Goal: Task Accomplishment & Management: Complete application form

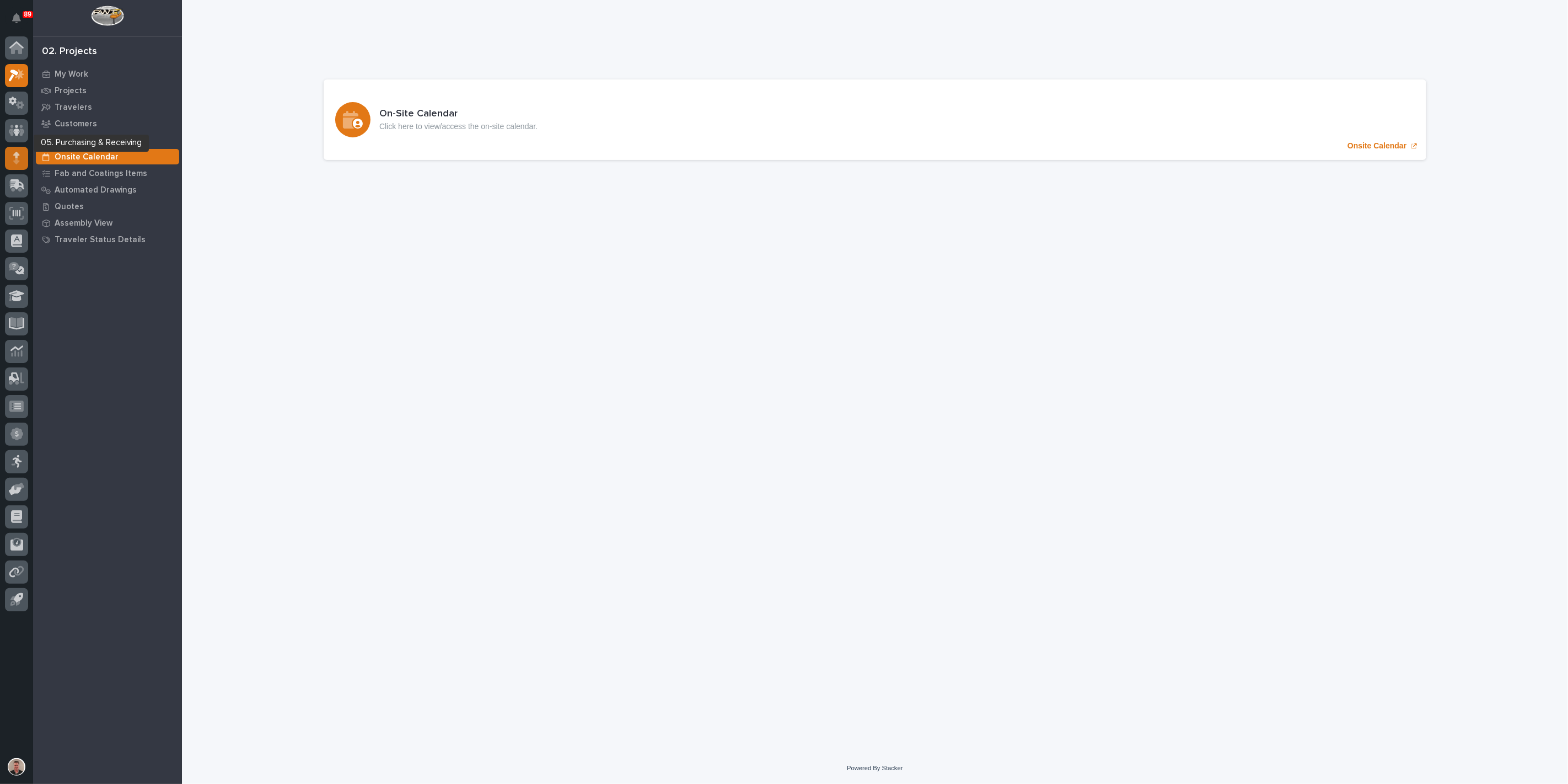
click at [14, 152] on icon at bounding box center [16, 158] width 6 height 12
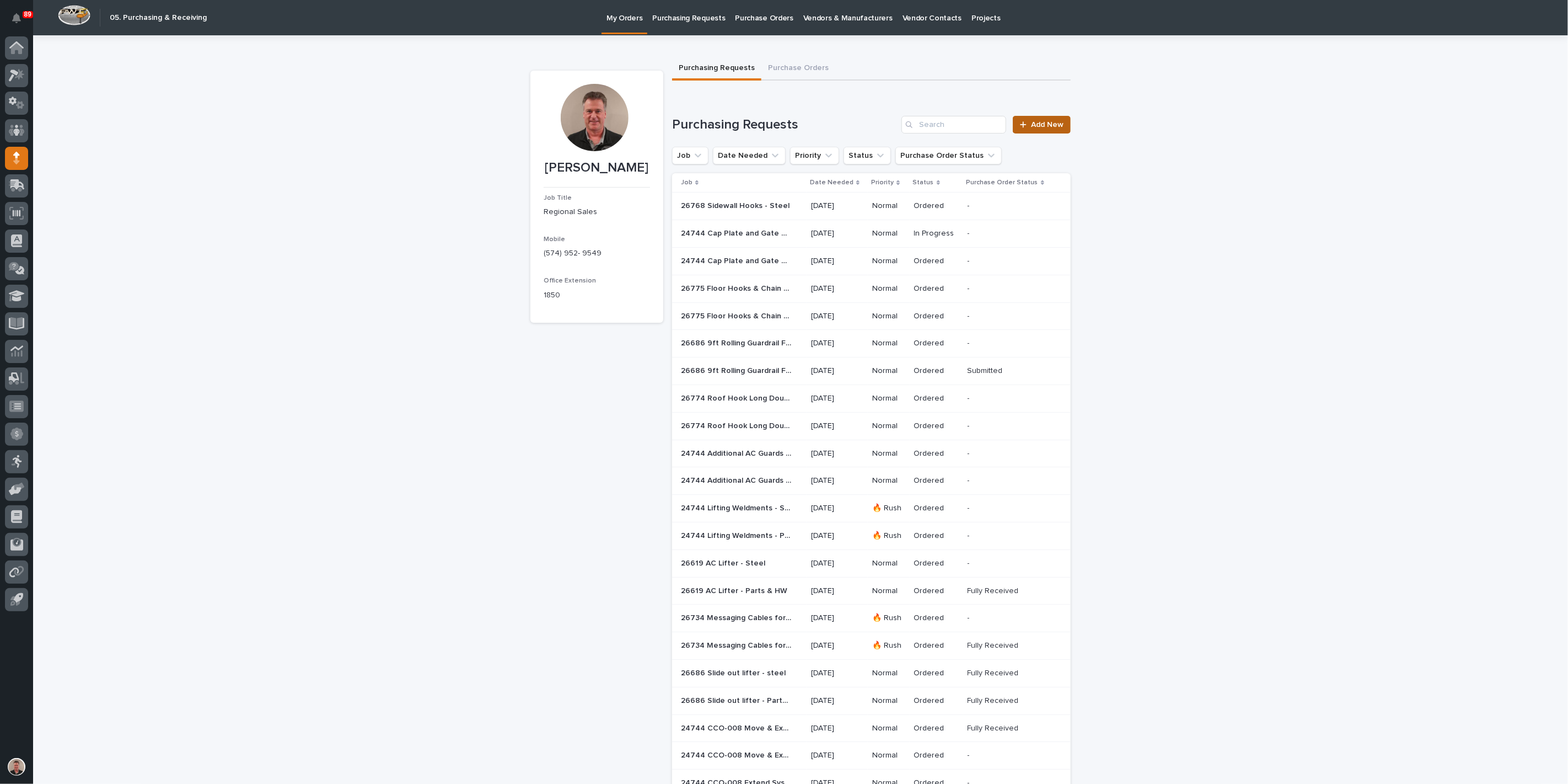
click at [1031, 128] on span "Add New" at bounding box center [1047, 124] width 33 height 8
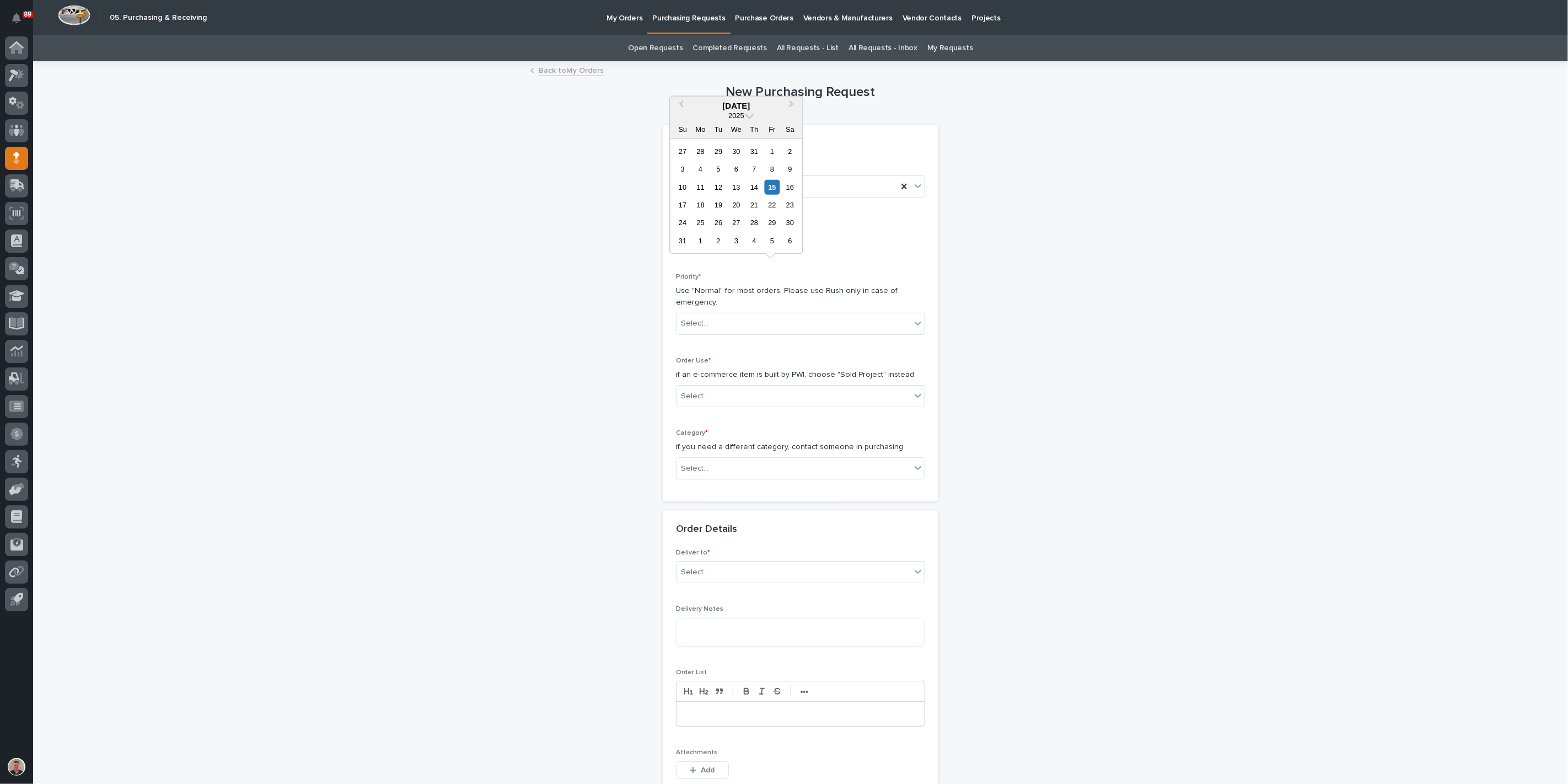
click at [740, 251] on input "text" at bounding box center [719, 241] width 87 height 19
click at [711, 198] on div "19" at bounding box center [718, 205] width 15 height 15
type input "**********"
click at [705, 330] on div "Select..." at bounding box center [694, 323] width 27 height 12
click at [694, 436] on div "Normal" at bounding box center [796, 437] width 242 height 19
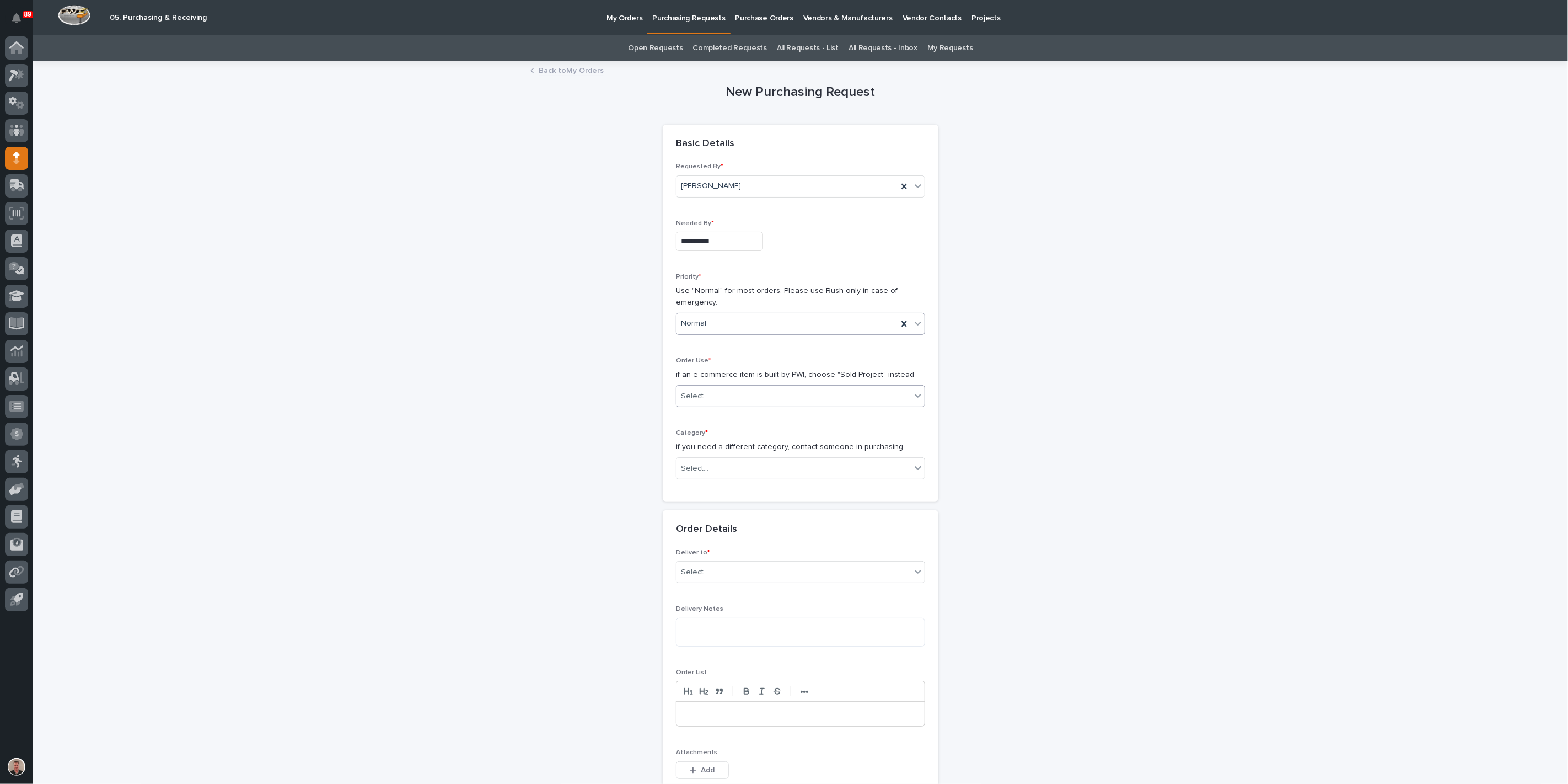
click at [691, 402] on div "Select..." at bounding box center [694, 396] width 27 height 12
click at [715, 499] on div "Sold Project" at bounding box center [796, 497] width 242 height 19
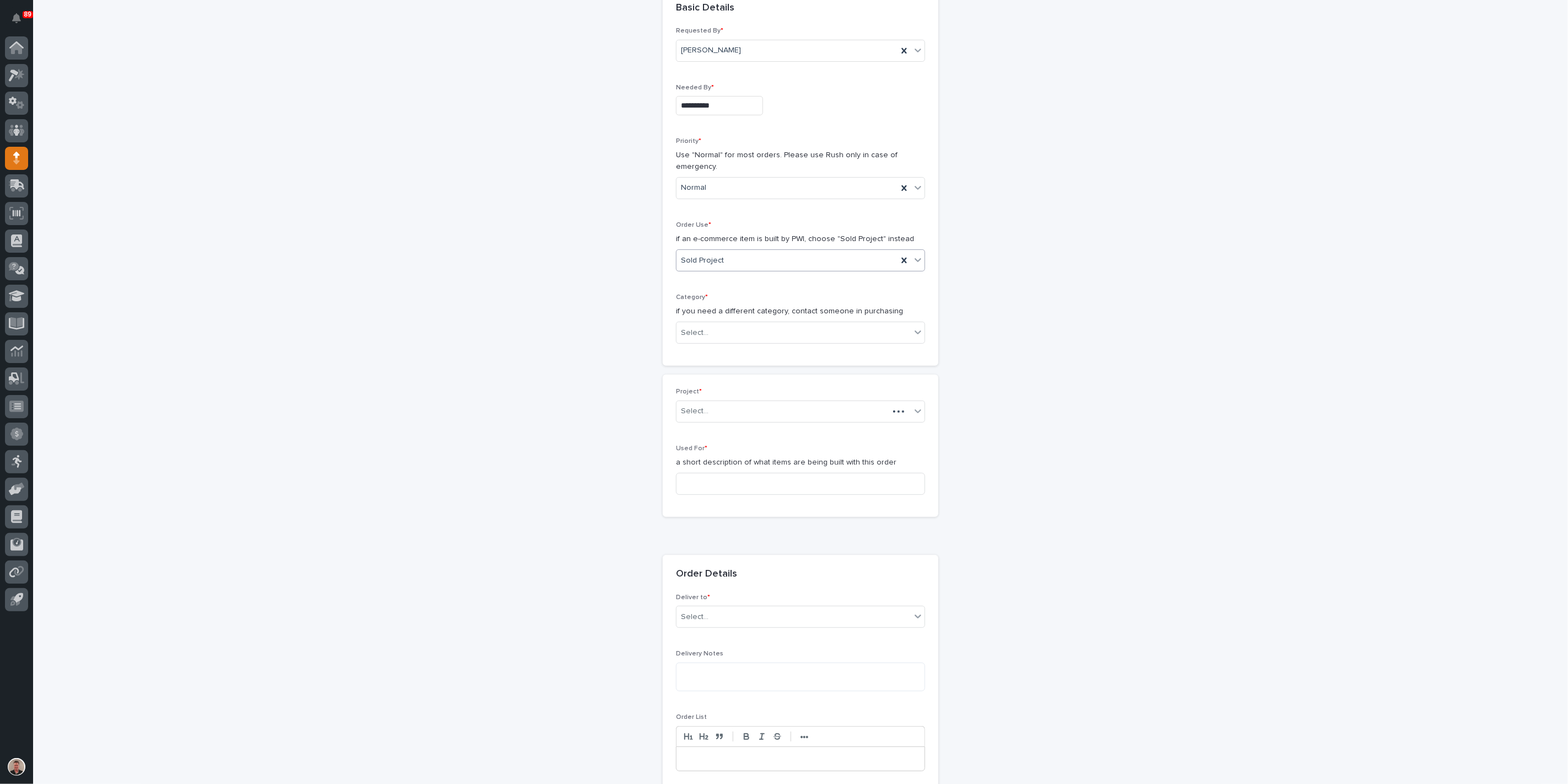
scroll to position [181, 0]
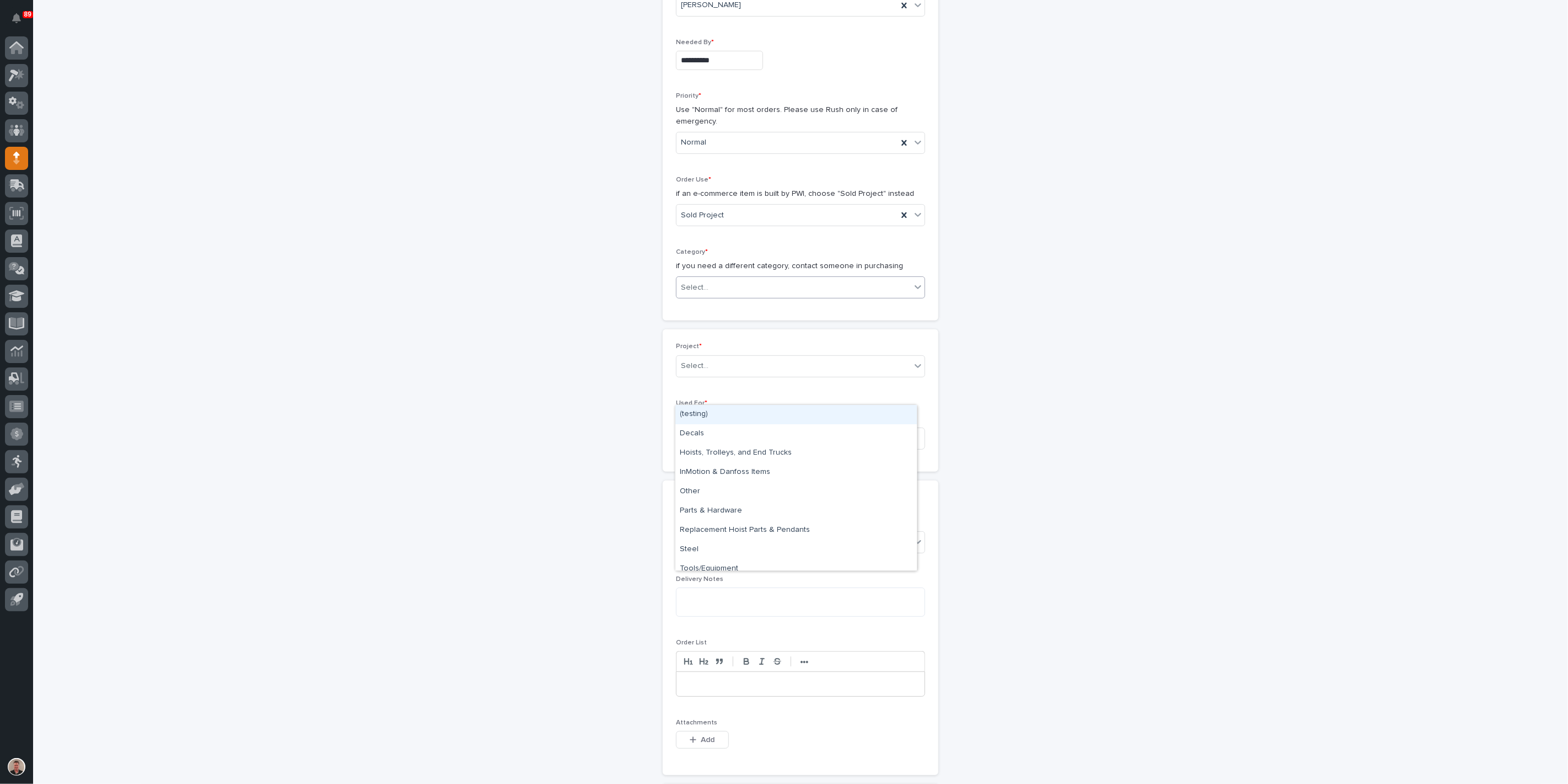
click at [722, 297] on div "Select..." at bounding box center [793, 287] width 235 height 19
click at [702, 543] on div "Steel" at bounding box center [796, 550] width 242 height 19
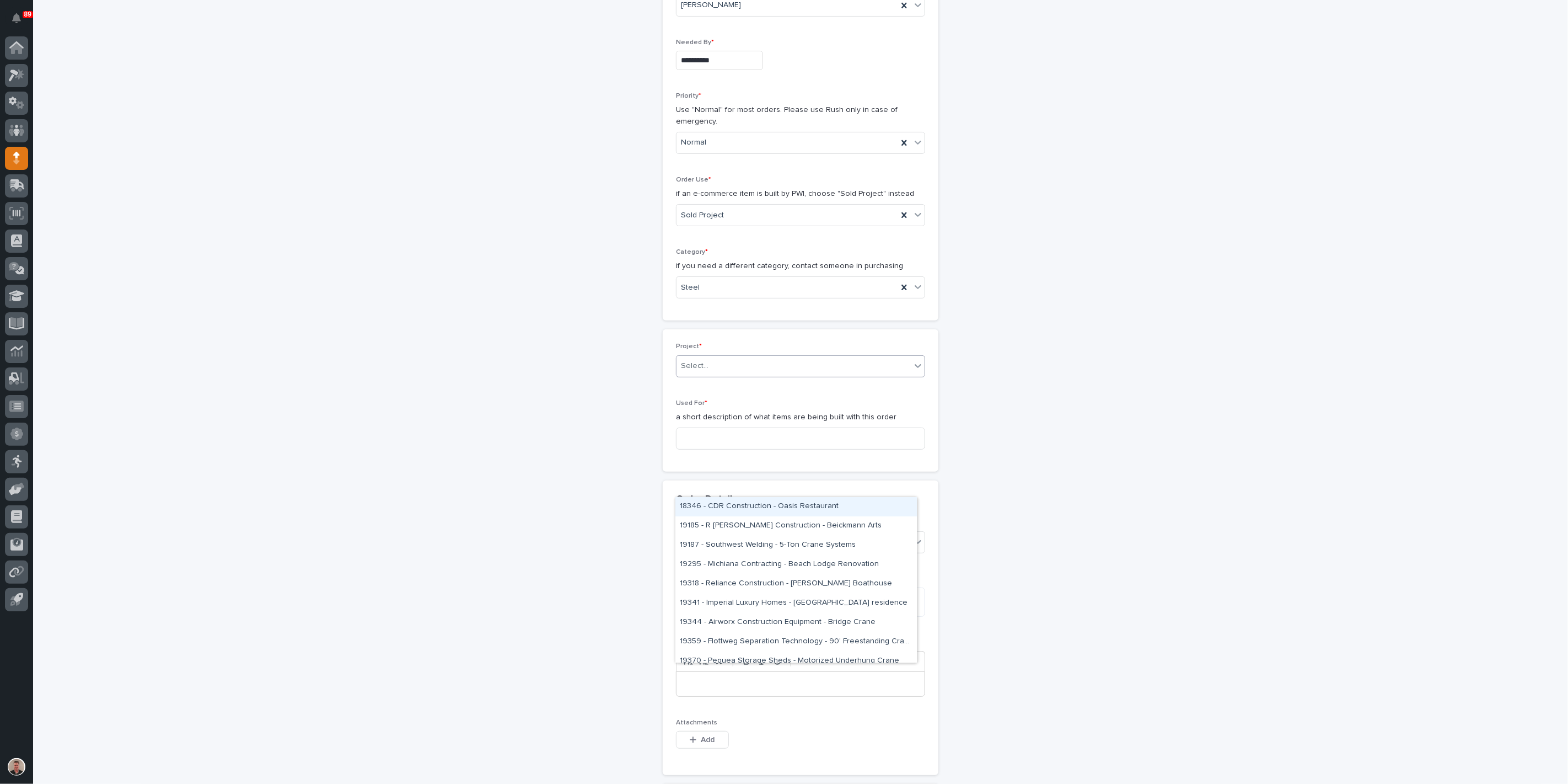
click at [715, 375] on div "Select..." at bounding box center [793, 366] width 235 height 19
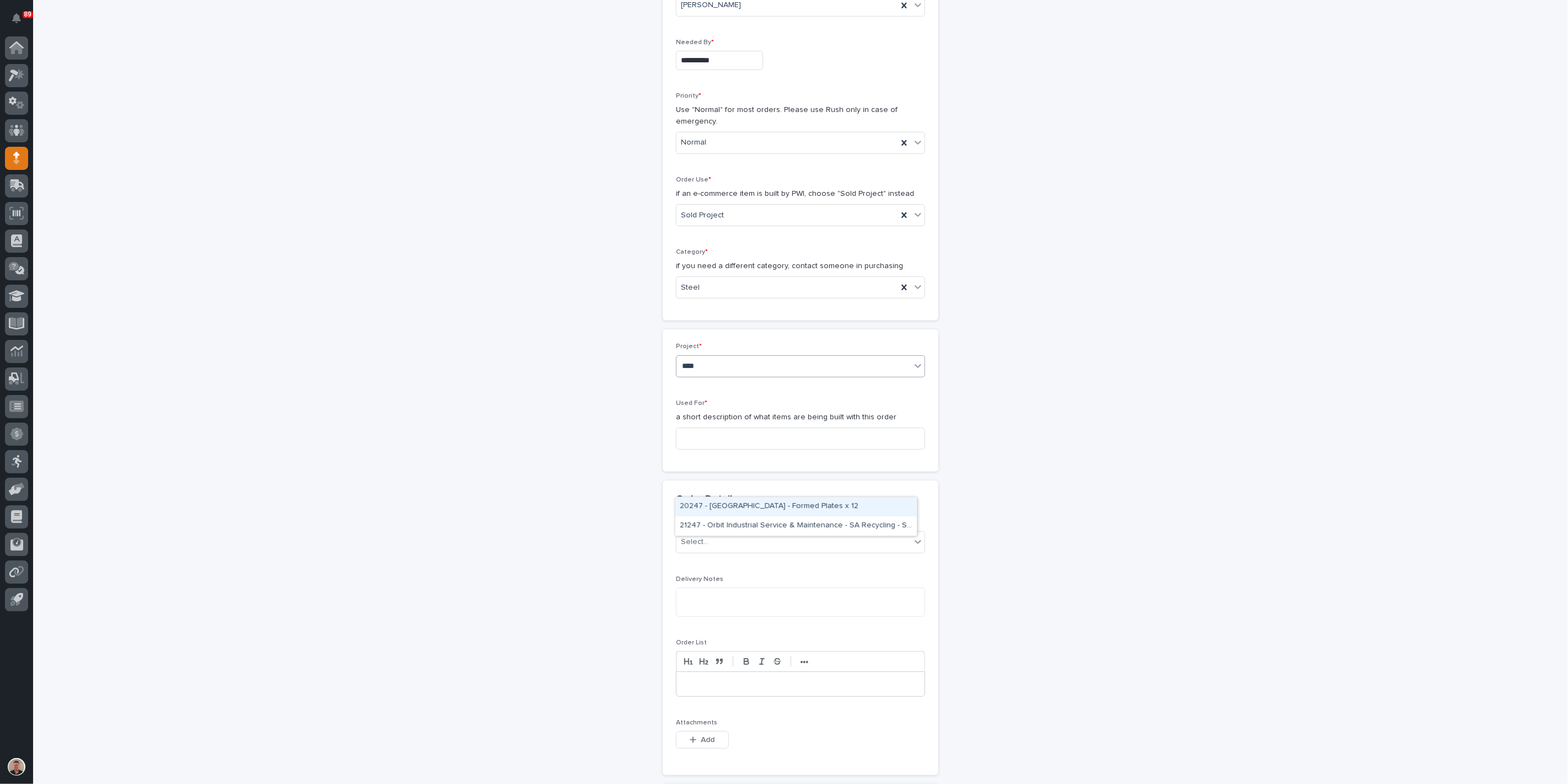
type input "*****"
click at [721, 504] on div "24744 - DJ Construction - [PERSON_NAME] Plant 7 Setup" at bounding box center [796, 507] width 242 height 19
click at [712, 449] on input at bounding box center [799, 438] width 249 height 22
drag, startPoint x: 684, startPoint y: 590, endPoint x: 803, endPoint y: 590, distance: 119.0
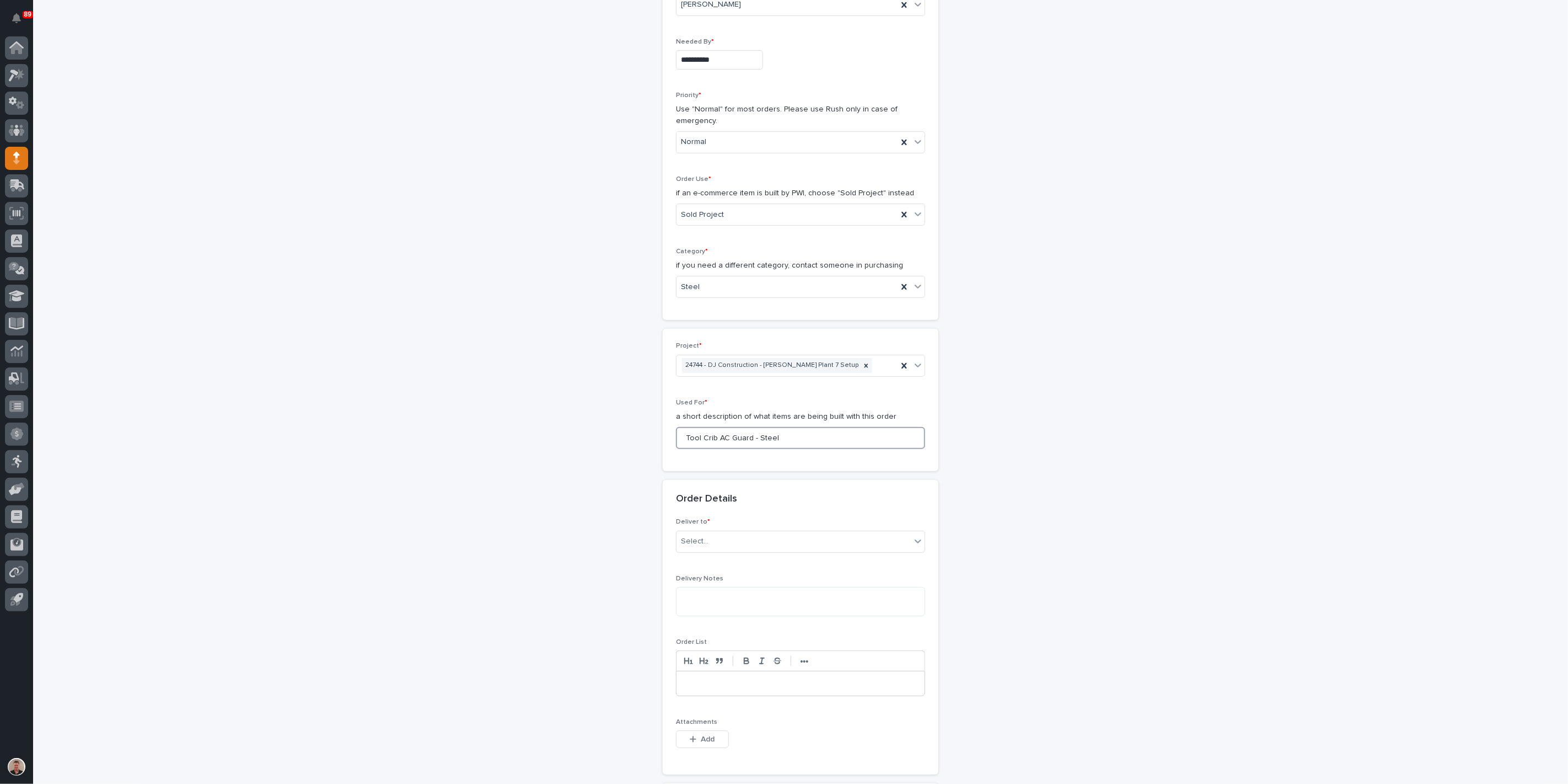
click at [803, 449] on input "Tool Crib AC Guard - Steel" at bounding box center [799, 438] width 249 height 22
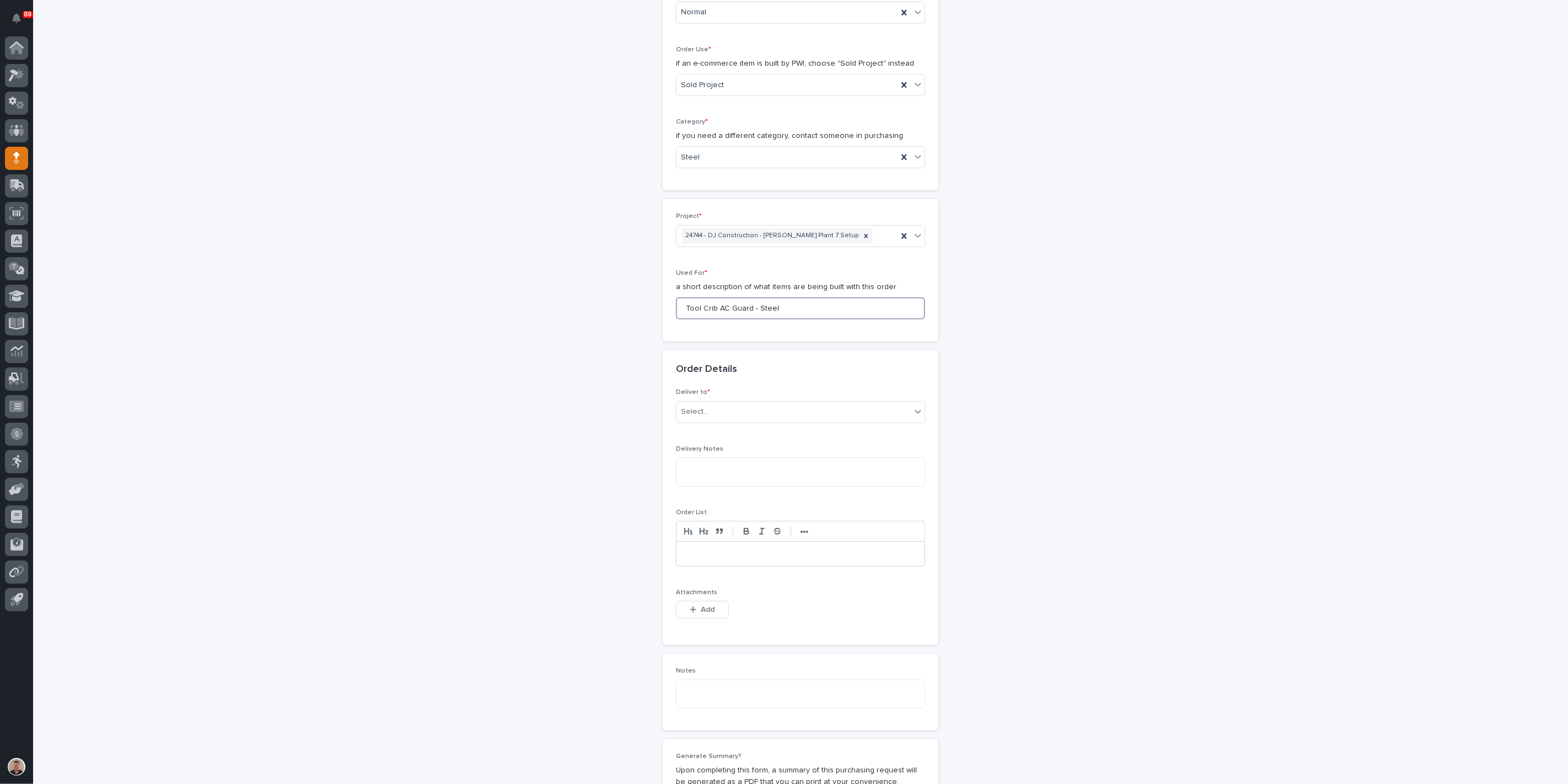
scroll to position [365, 0]
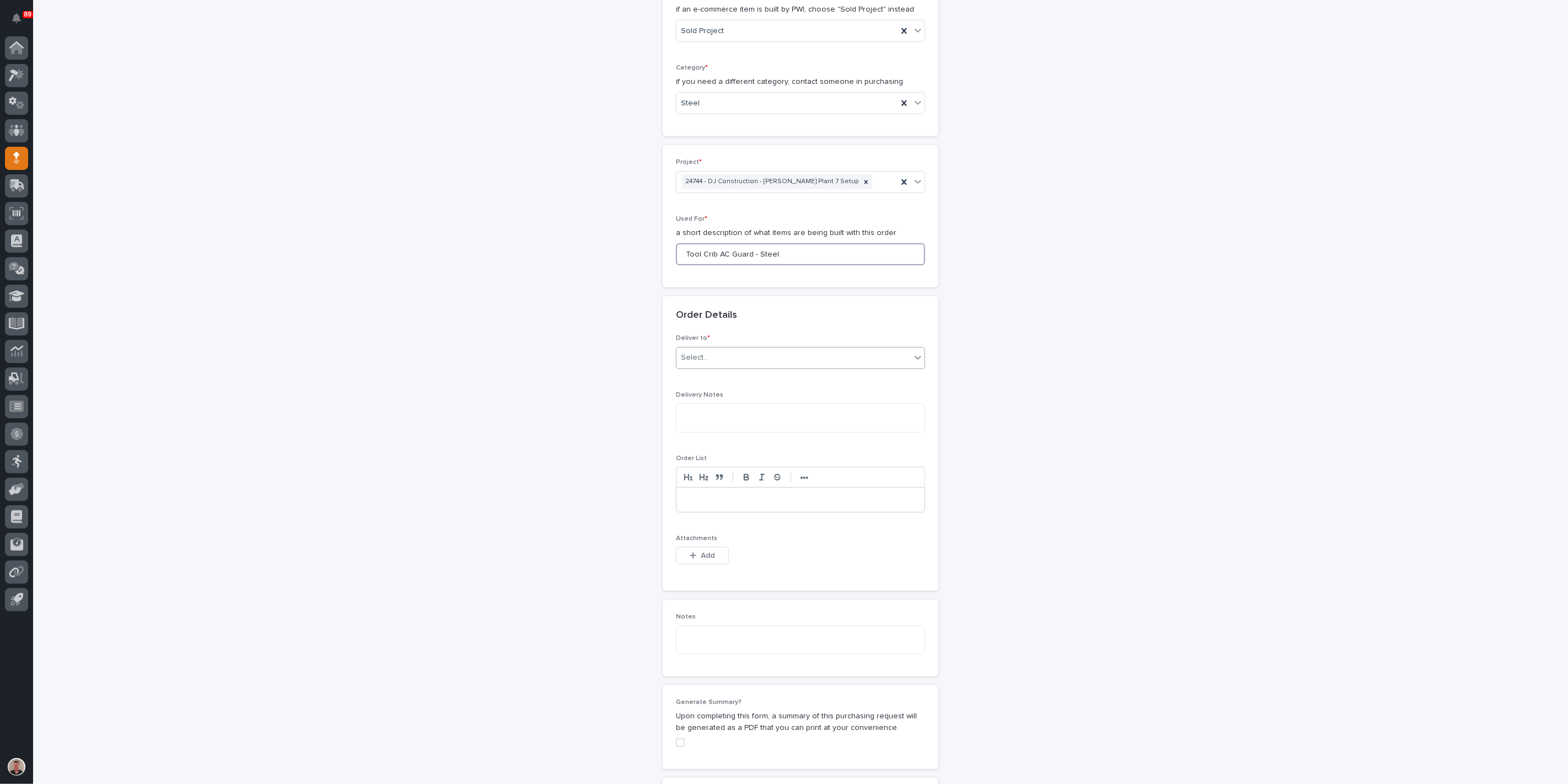
type input "Tool Crib AC Guard - Steel"
click at [771, 367] on div "Select..." at bounding box center [793, 357] width 235 height 19
click at [767, 555] on div "PWI" at bounding box center [796, 552] width 242 height 19
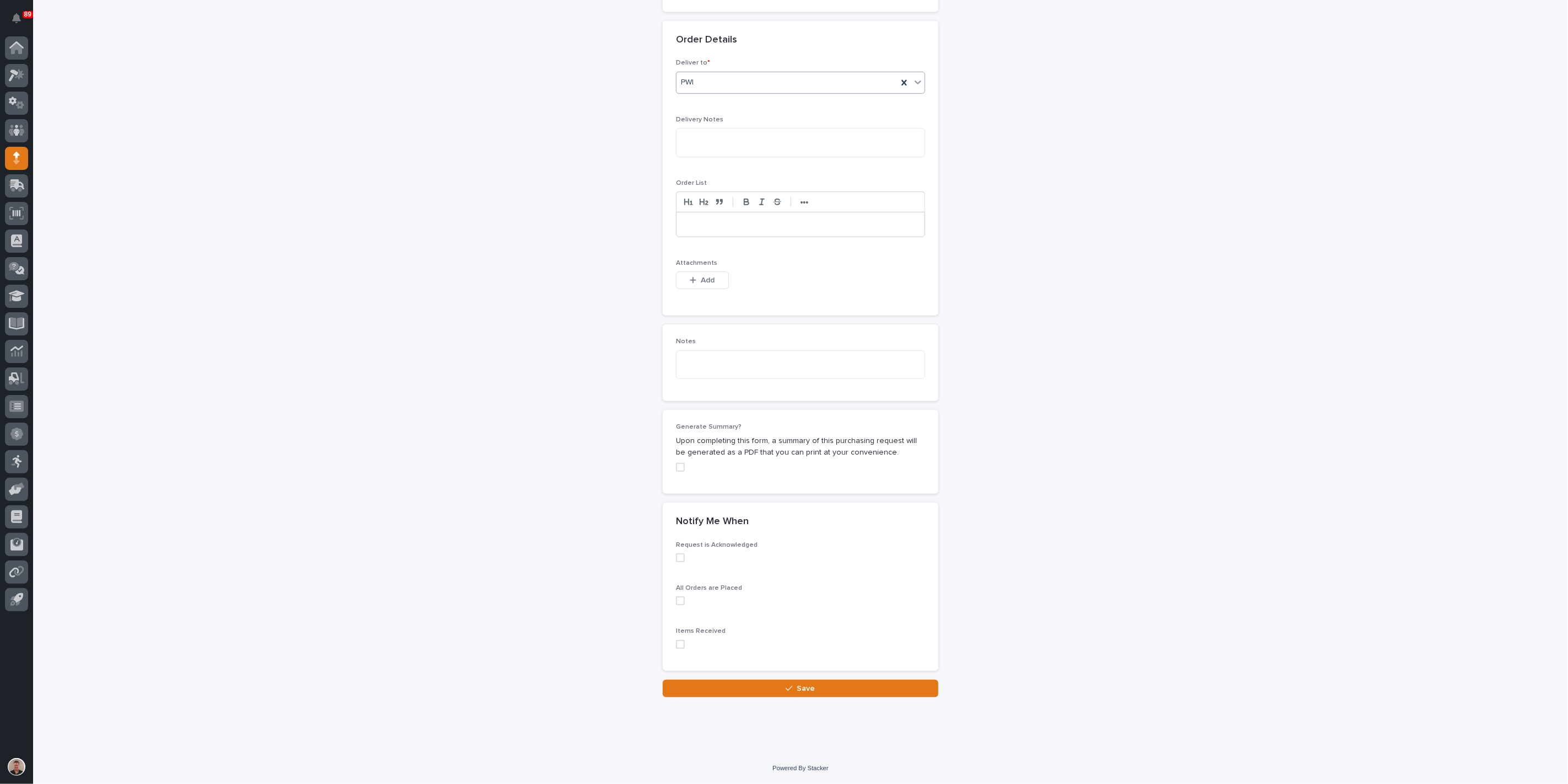
scroll to position [733, 0]
click at [707, 284] on span "Add" at bounding box center [708, 280] width 14 height 8
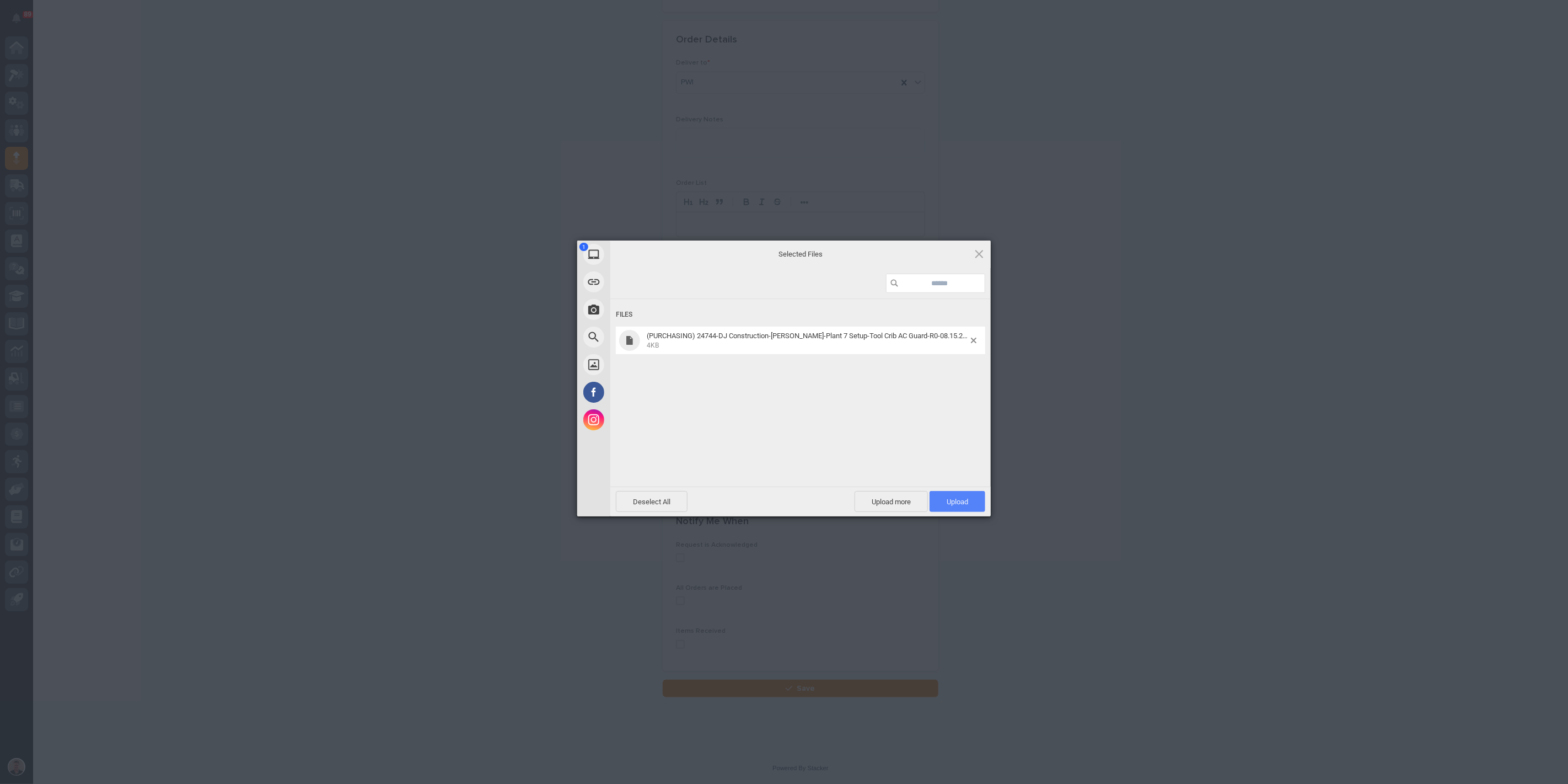
click at [955, 495] on span "Upload 1" at bounding box center [957, 501] width 56 height 21
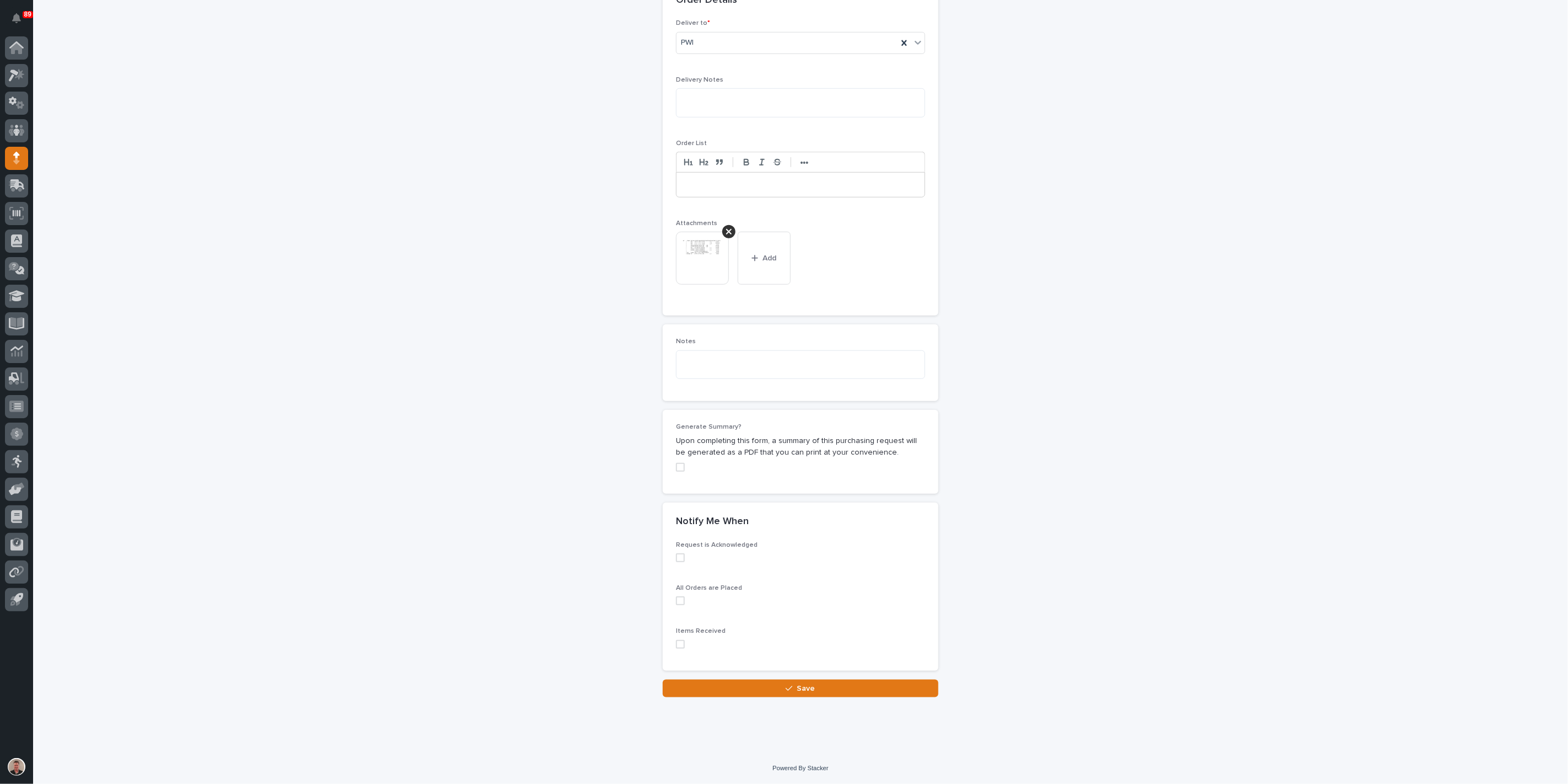
scroll to position [989, 0]
click at [817, 686] on button "Save" at bounding box center [799, 688] width 275 height 18
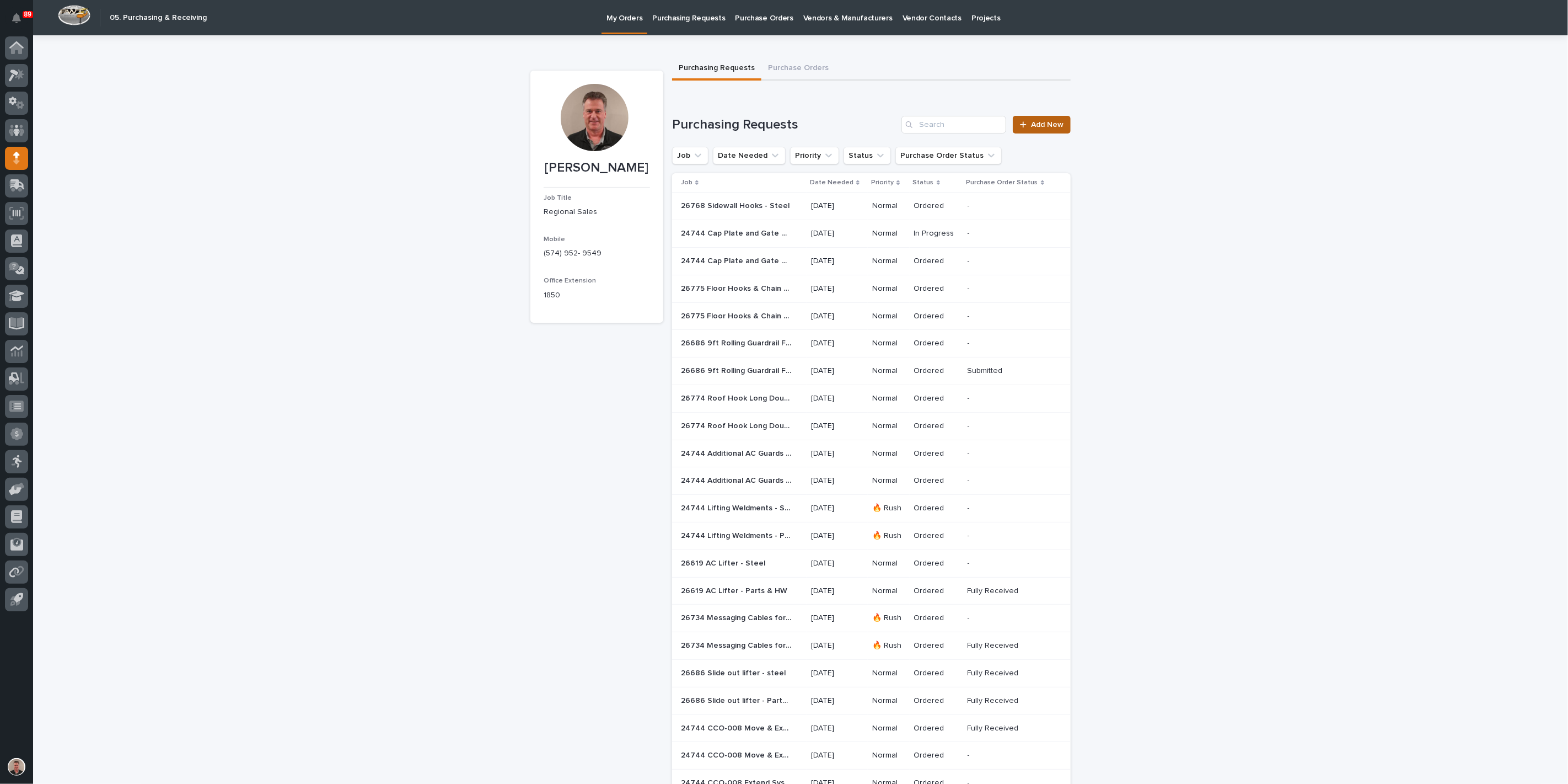
click at [1047, 134] on link "Add New" at bounding box center [1041, 125] width 58 height 18
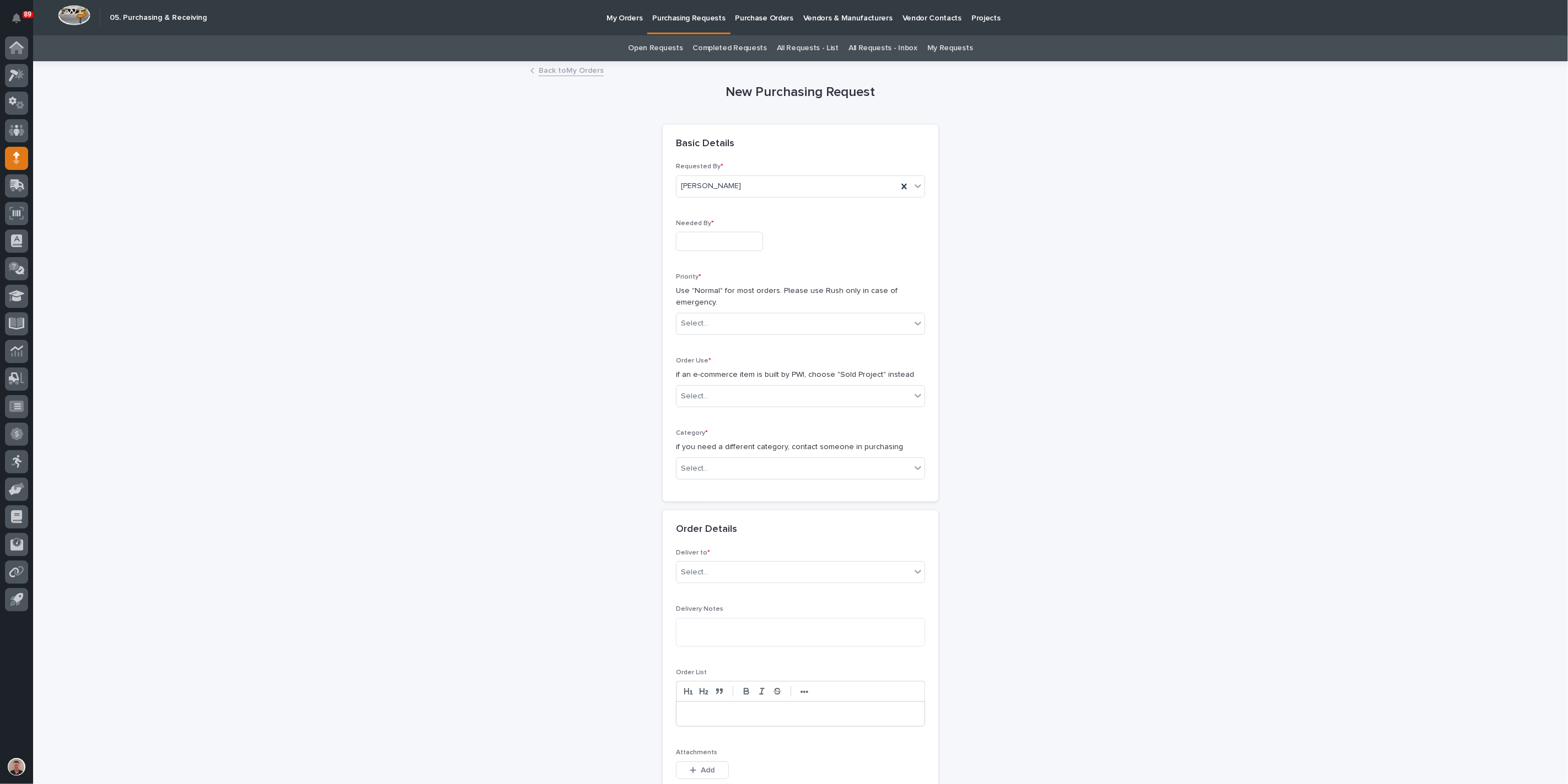
click at [761, 251] on input "text" at bounding box center [719, 241] width 87 height 19
click at [711, 198] on div "19" at bounding box center [718, 205] width 15 height 15
type input "**********"
click at [699, 330] on div "Select..." at bounding box center [694, 323] width 27 height 12
click at [691, 435] on div "Normal" at bounding box center [796, 437] width 242 height 19
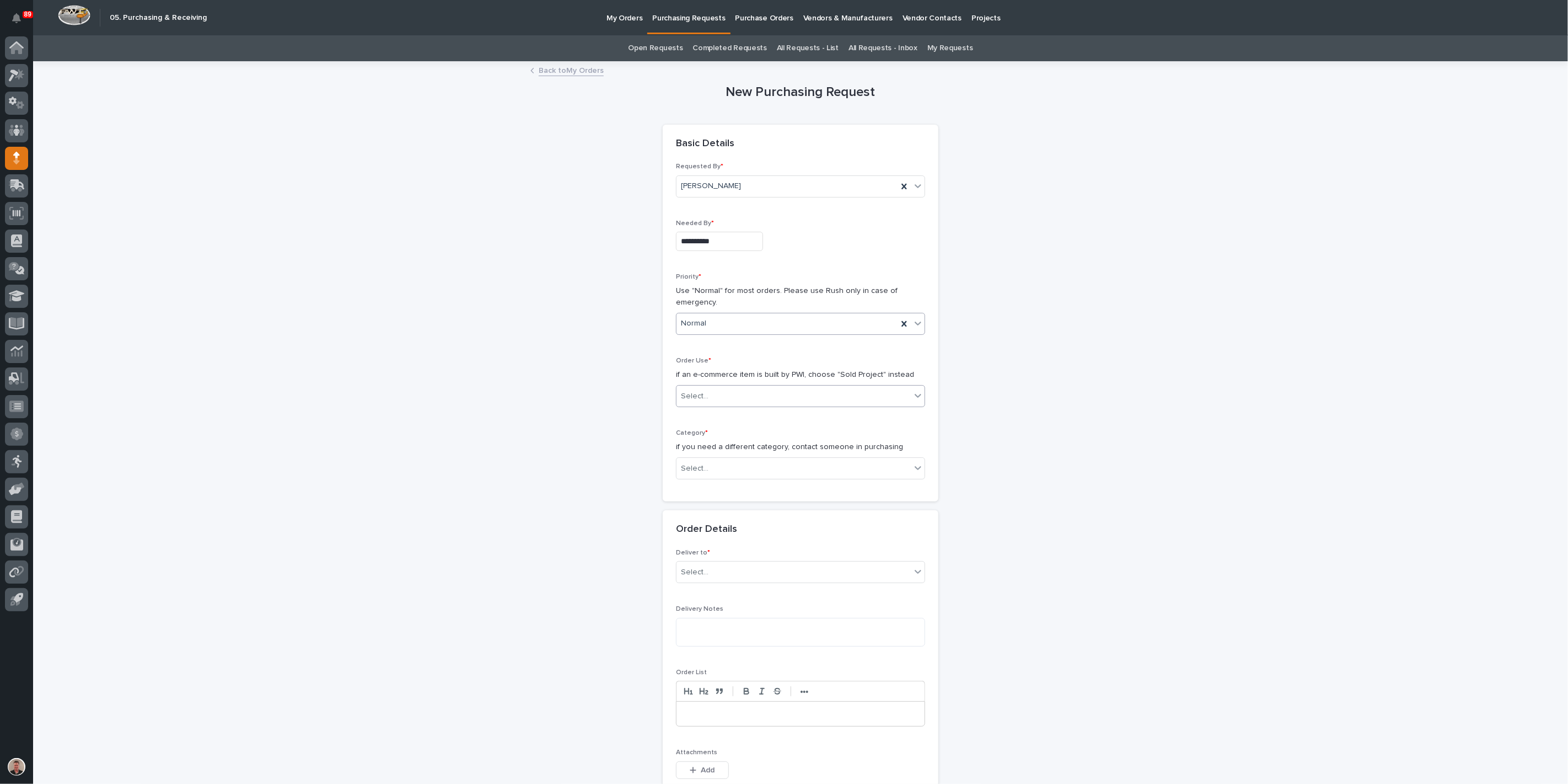
click at [693, 402] on div "Select..." at bounding box center [694, 396] width 27 height 12
click at [694, 494] on div "Sold Project" at bounding box center [796, 497] width 242 height 19
click at [689, 474] on div "Select..." at bounding box center [694, 468] width 27 height 12
click at [707, 689] on div "Parts & Hardware" at bounding box center [796, 693] width 242 height 19
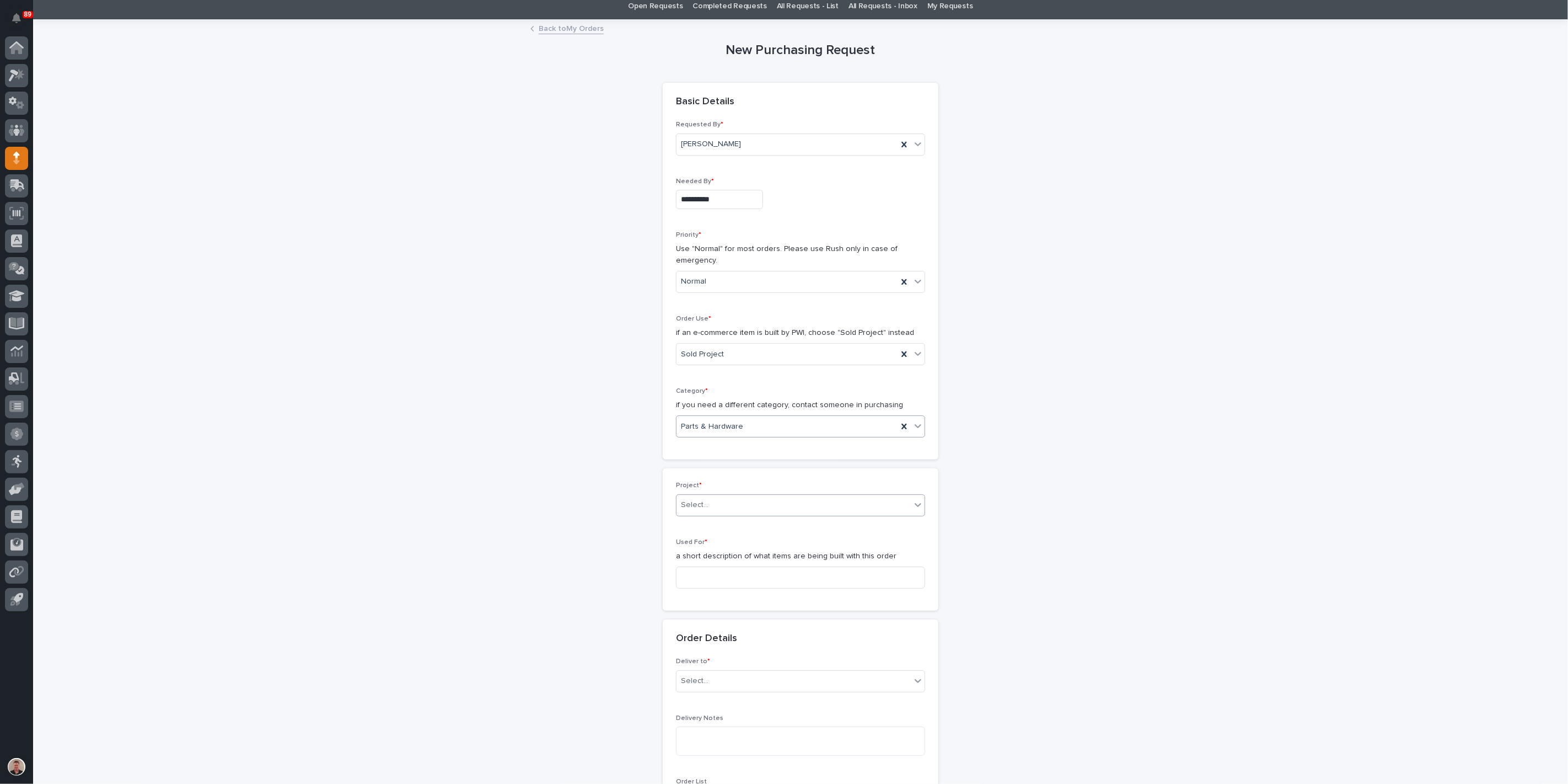
scroll to position [61, 0]
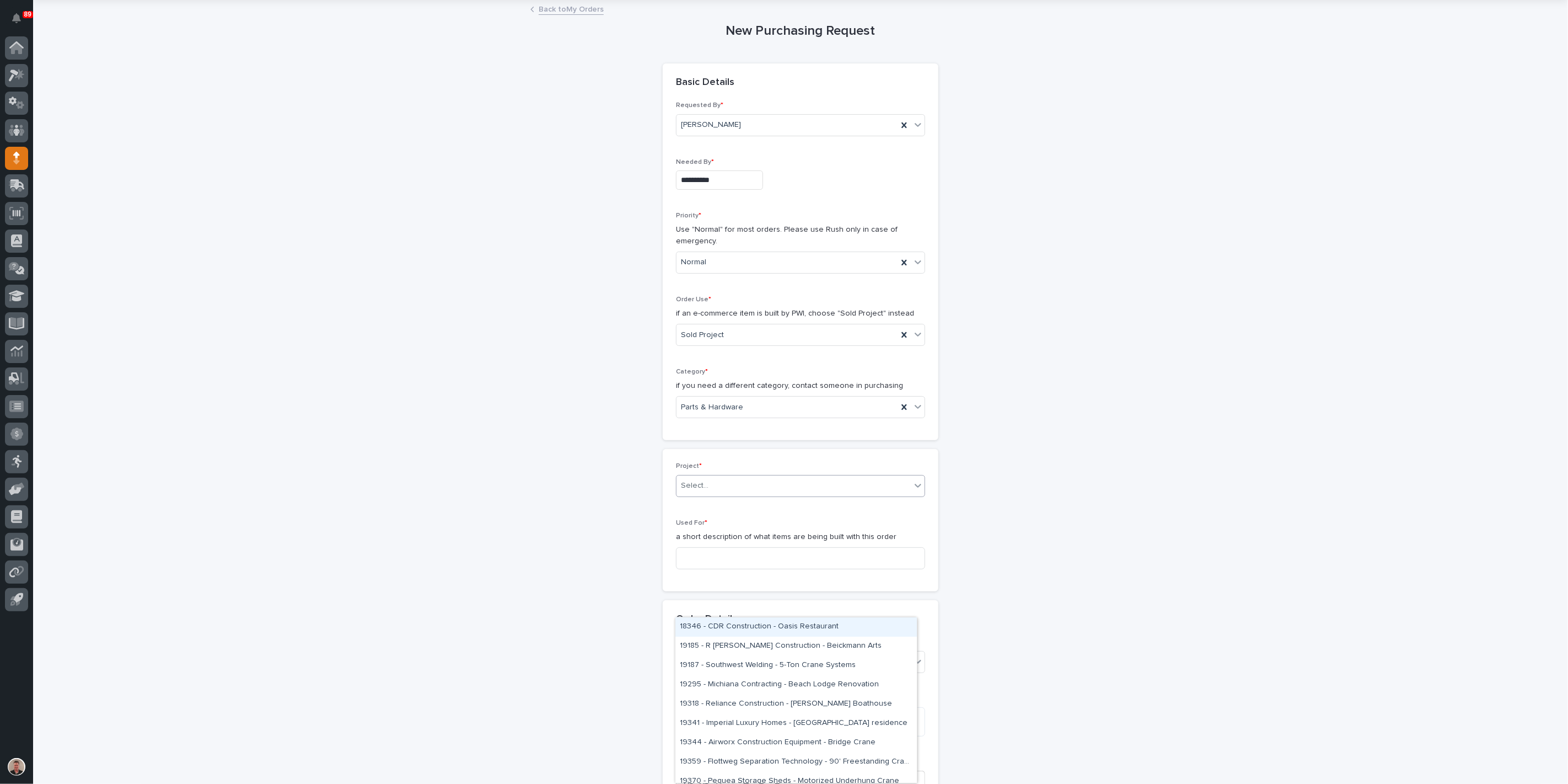
click at [708, 492] on div "Select..." at bounding box center [694, 485] width 27 height 12
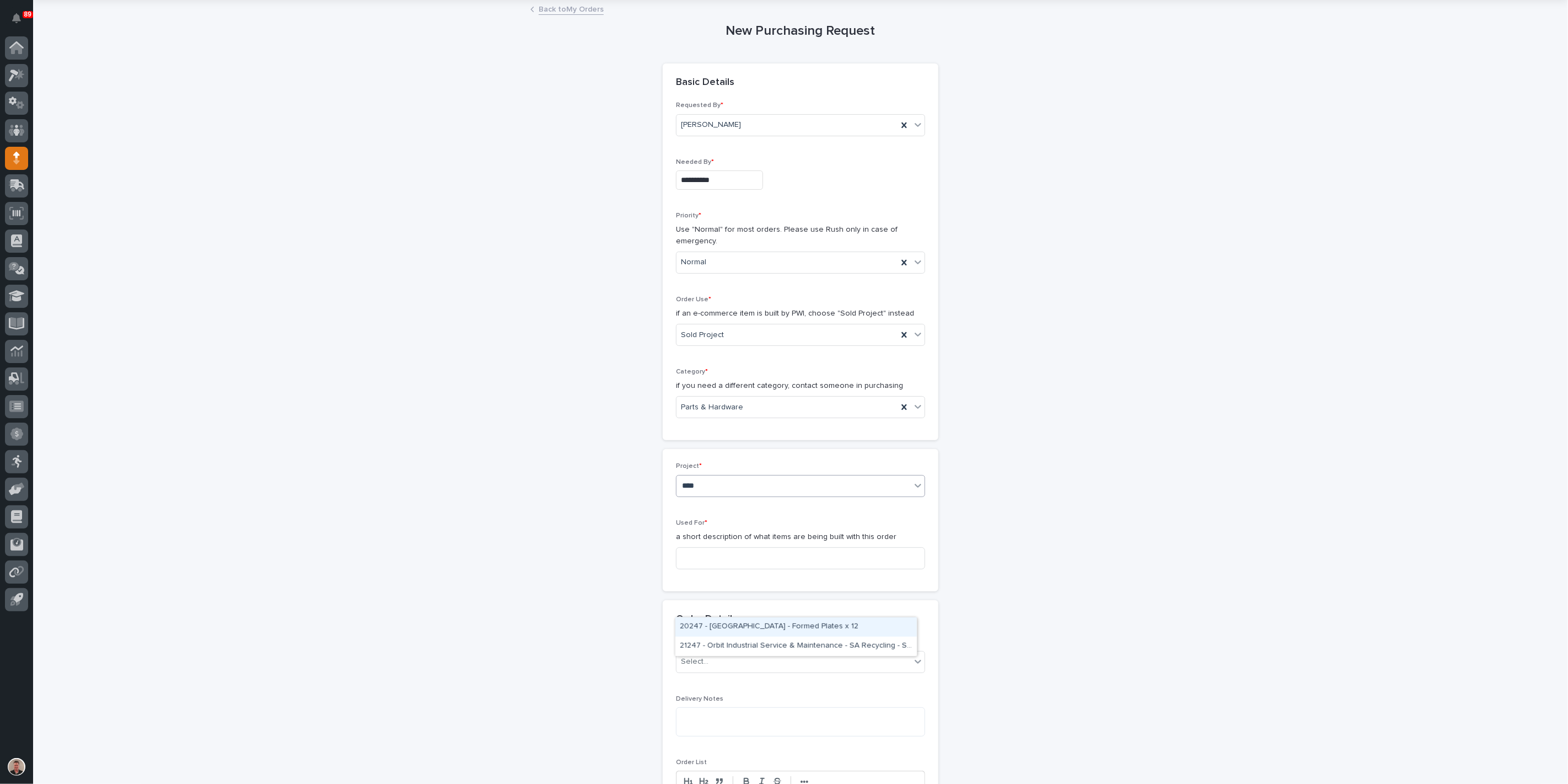
type input "*****"
click at [715, 626] on div "24744 - DJ Construction - [PERSON_NAME] Plant 7 Setup" at bounding box center [796, 627] width 242 height 19
click at [708, 570] on input at bounding box center [799, 558] width 249 height 22
paste input "Tool Crib AC Guard - Steel"
click at [803, 570] on input "Tool Crib AC Guard - Steel" at bounding box center [799, 558] width 249 height 22
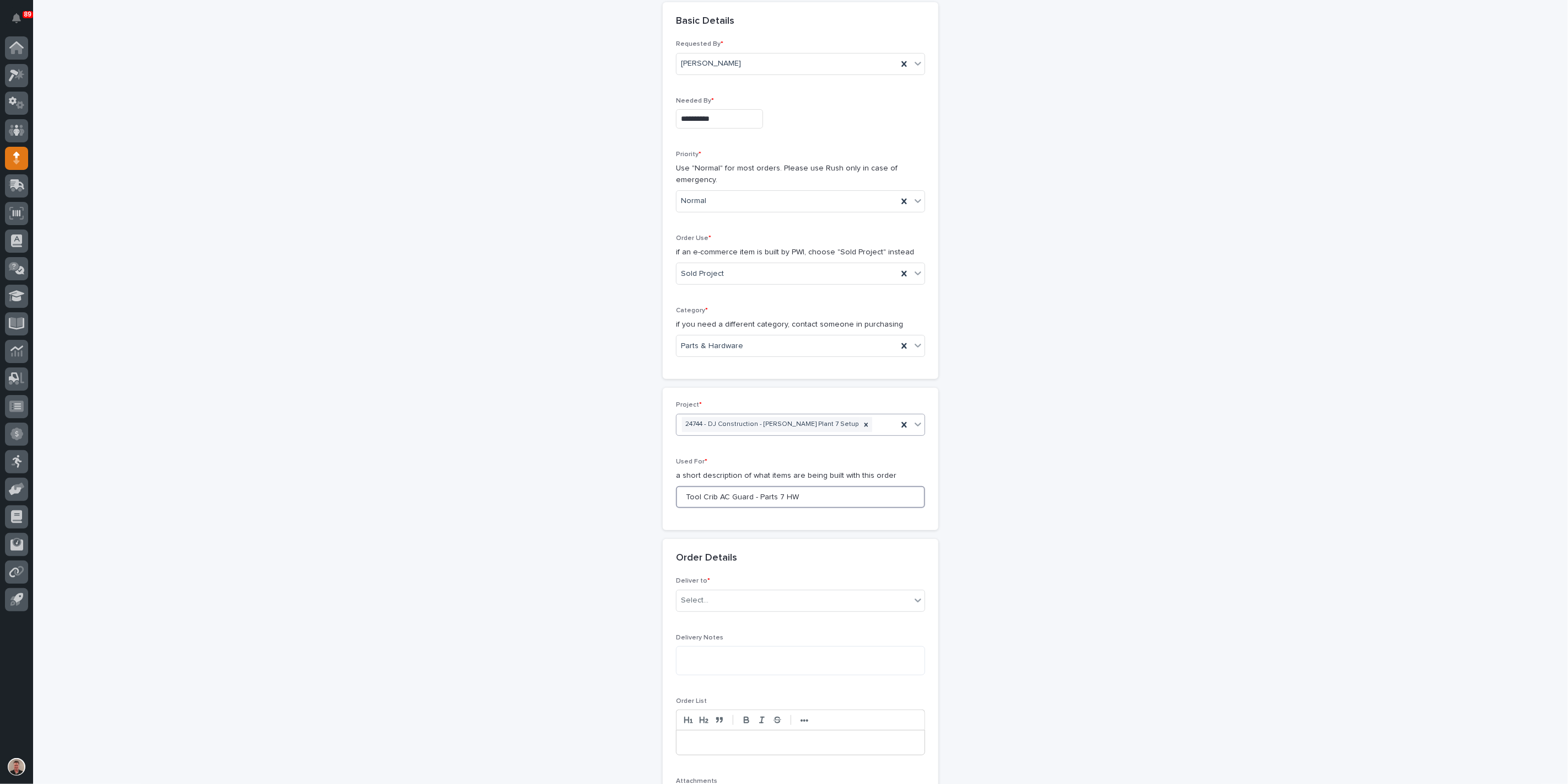
scroll to position [183, 0]
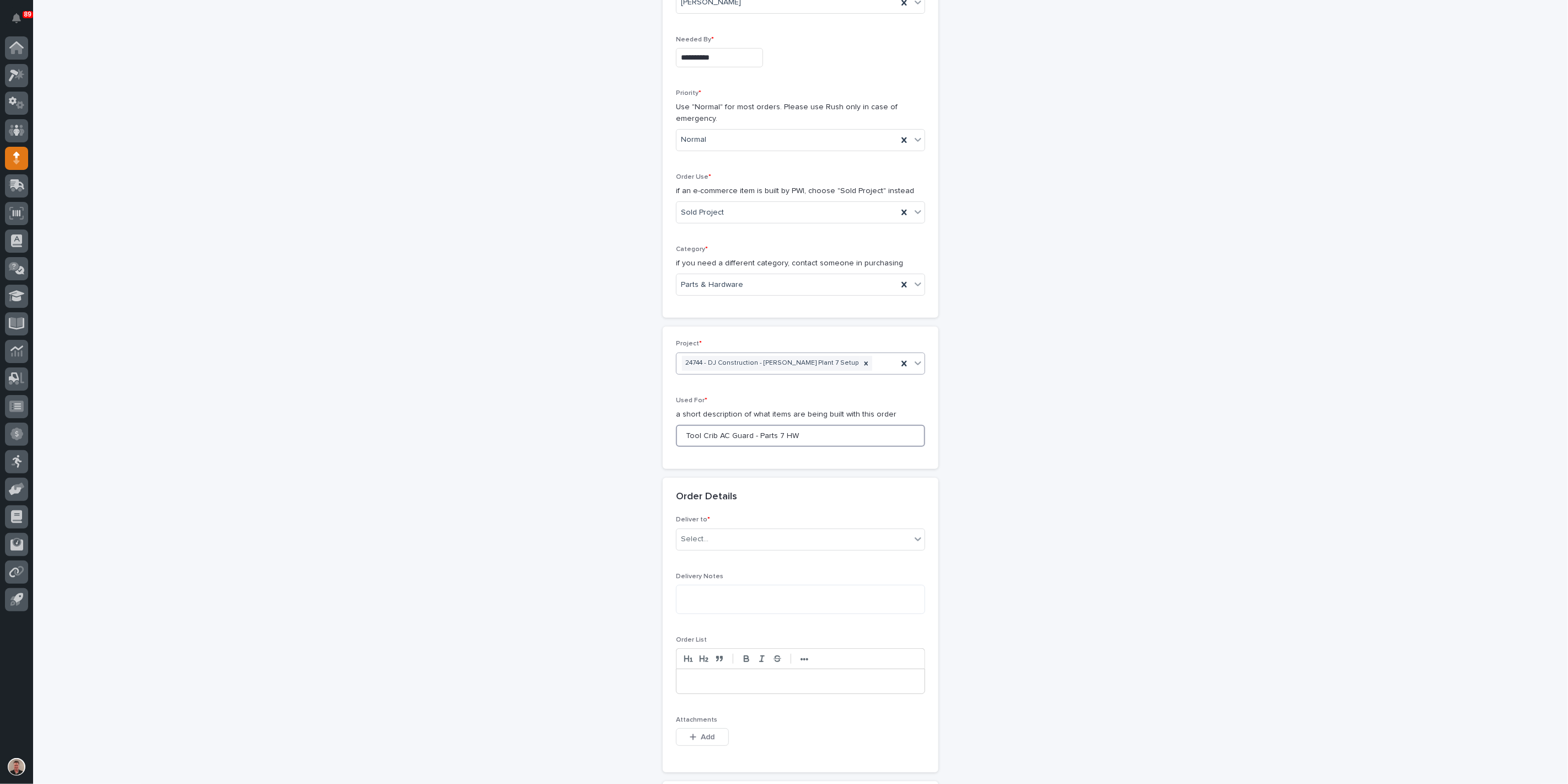
click at [803, 446] on input "Tool Crib AC Guard - Parts 7 HW" at bounding box center [799, 435] width 249 height 22
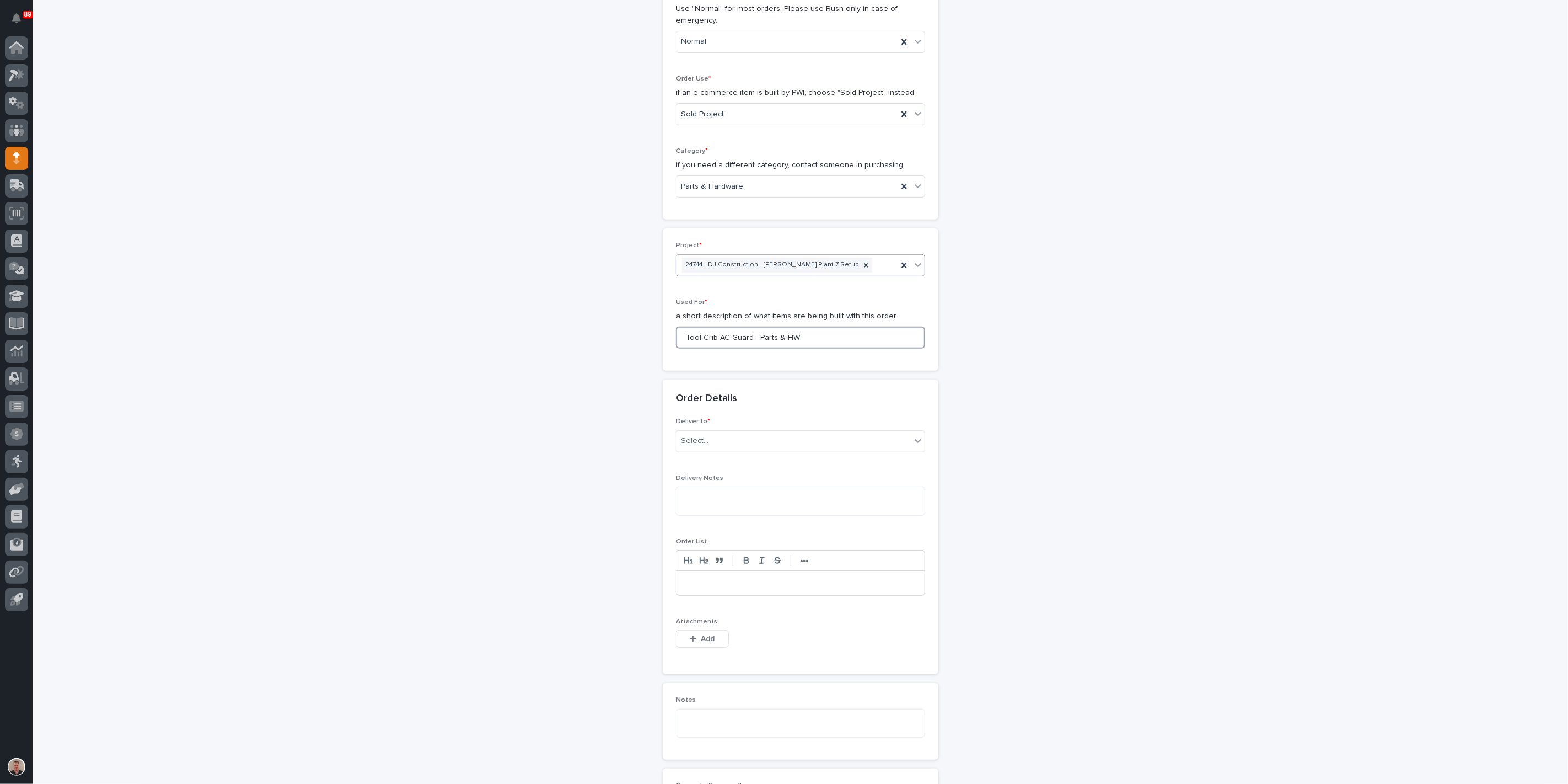
scroll to position [307, 0]
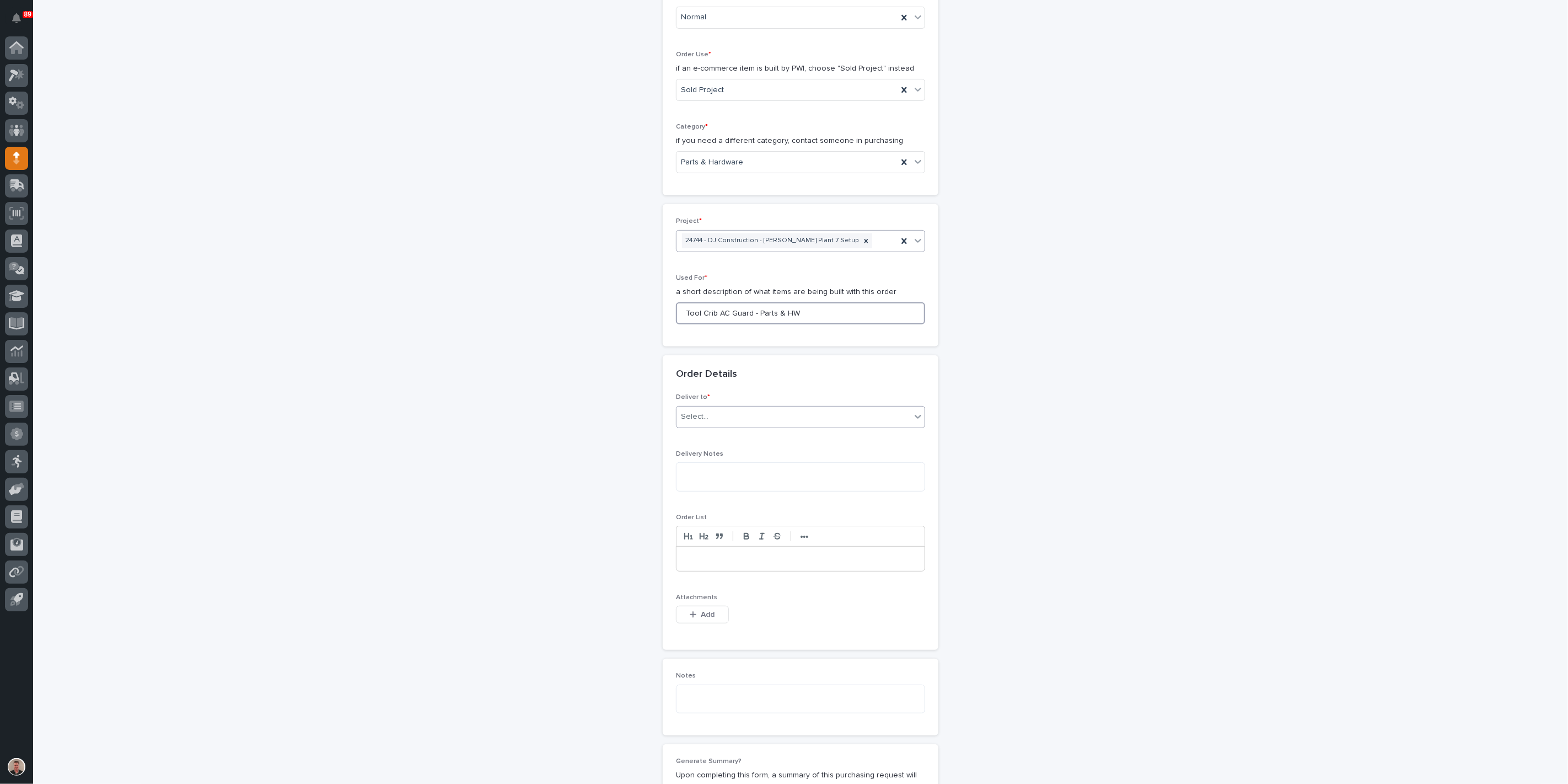
type input "Tool Crib AC Guard - Parts & HW"
click at [772, 426] on div "Select..." at bounding box center [793, 416] width 235 height 19
click at [766, 616] on div "PWI" at bounding box center [796, 611] width 242 height 19
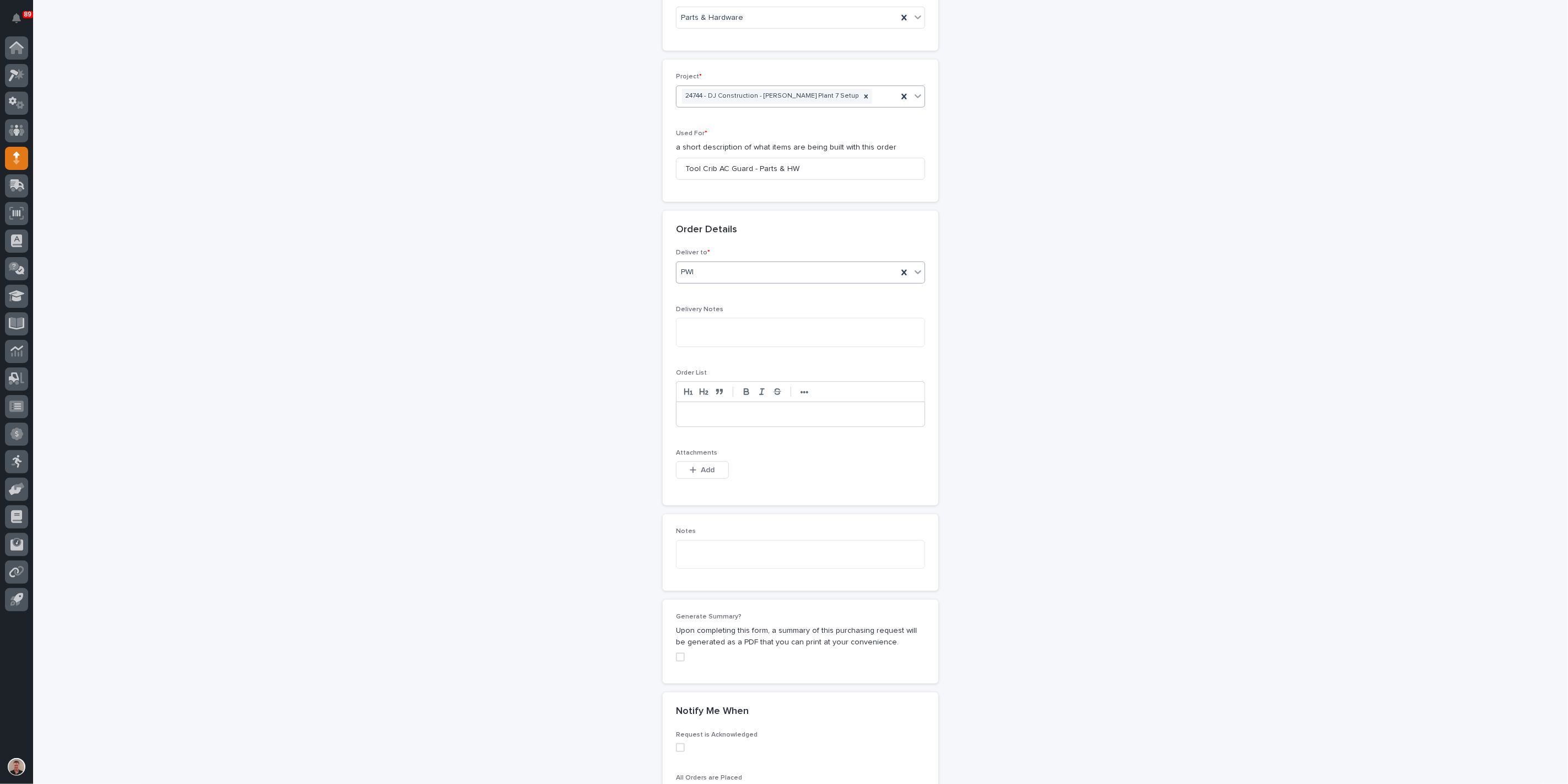
scroll to position [490, 0]
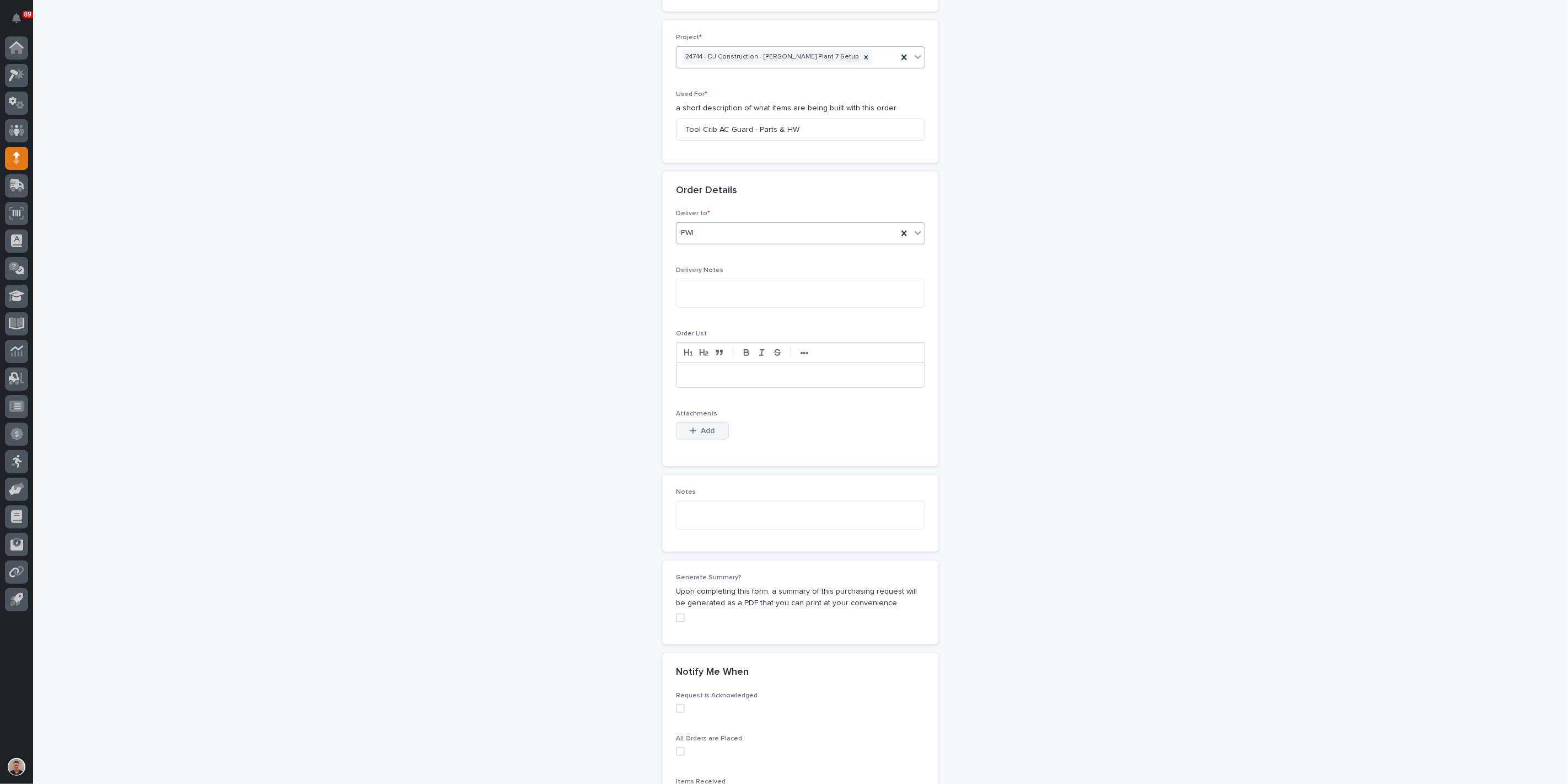
click at [711, 435] on span "Add" at bounding box center [708, 431] width 14 height 8
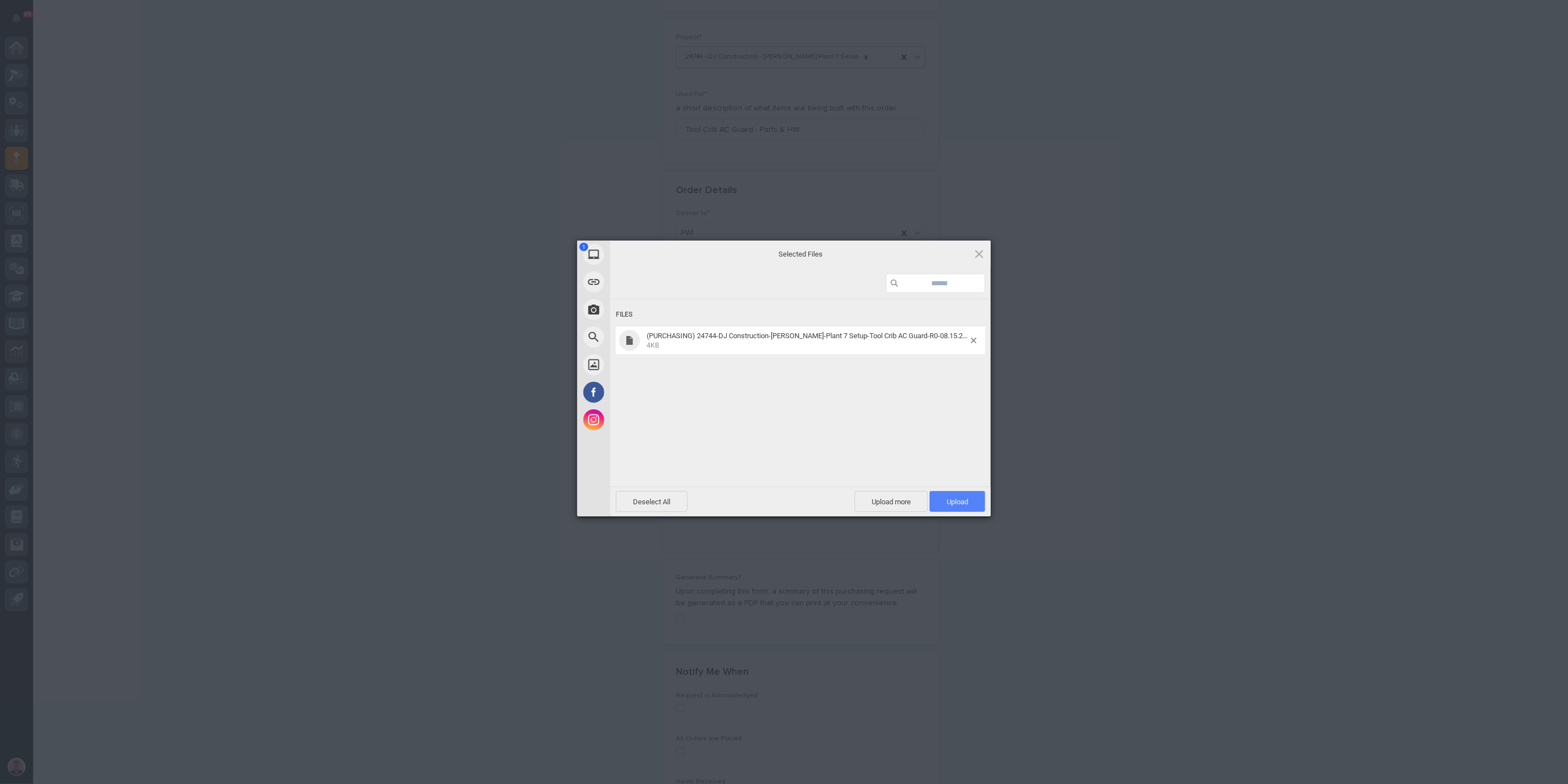
click at [961, 501] on span "Upload 1" at bounding box center [957, 501] width 21 height 8
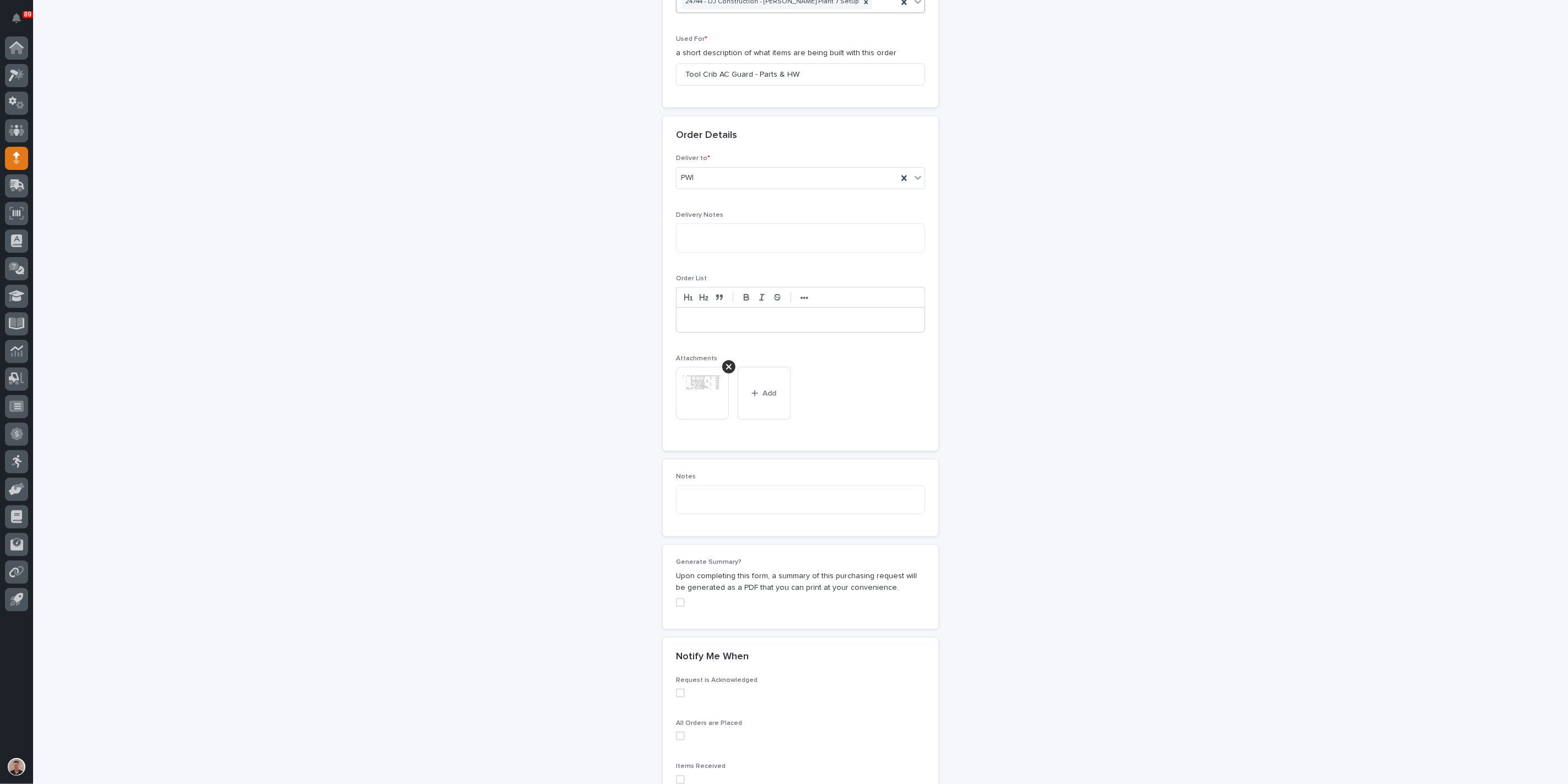
scroll to position [989, 0]
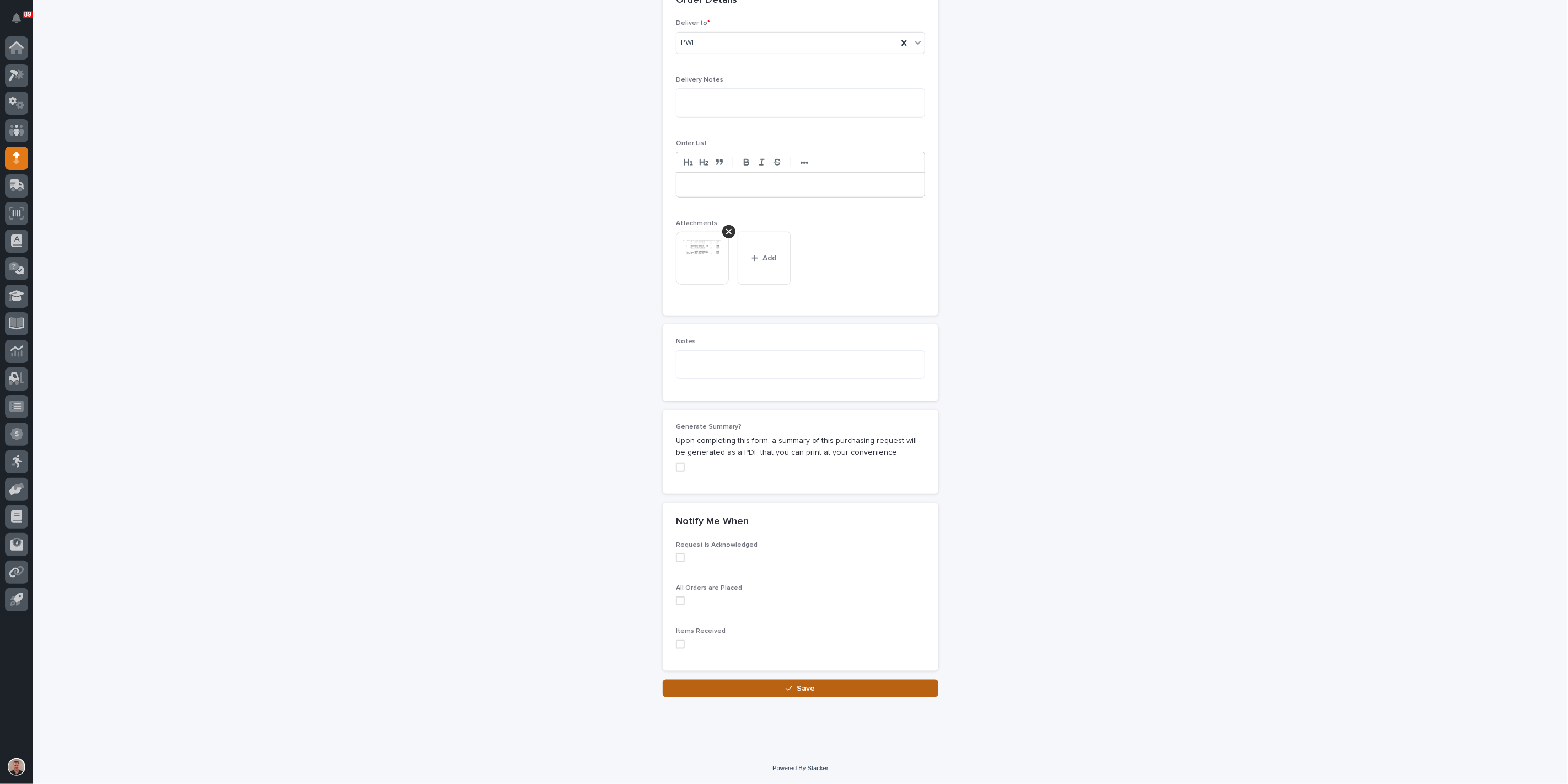
click at [799, 685] on span "Save" at bounding box center [806, 688] width 19 height 8
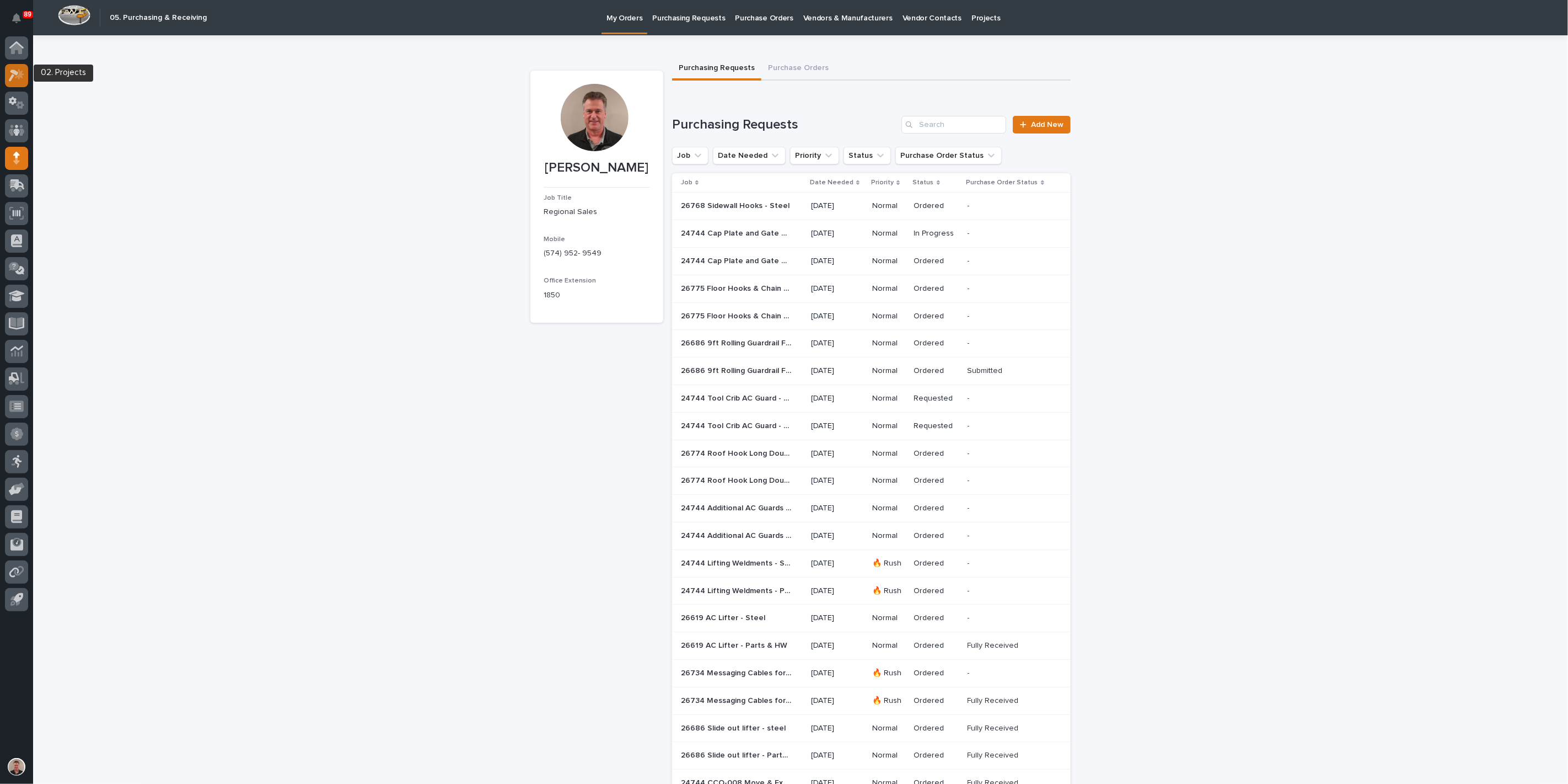
click at [15, 82] on icon at bounding box center [17, 75] width 16 height 12
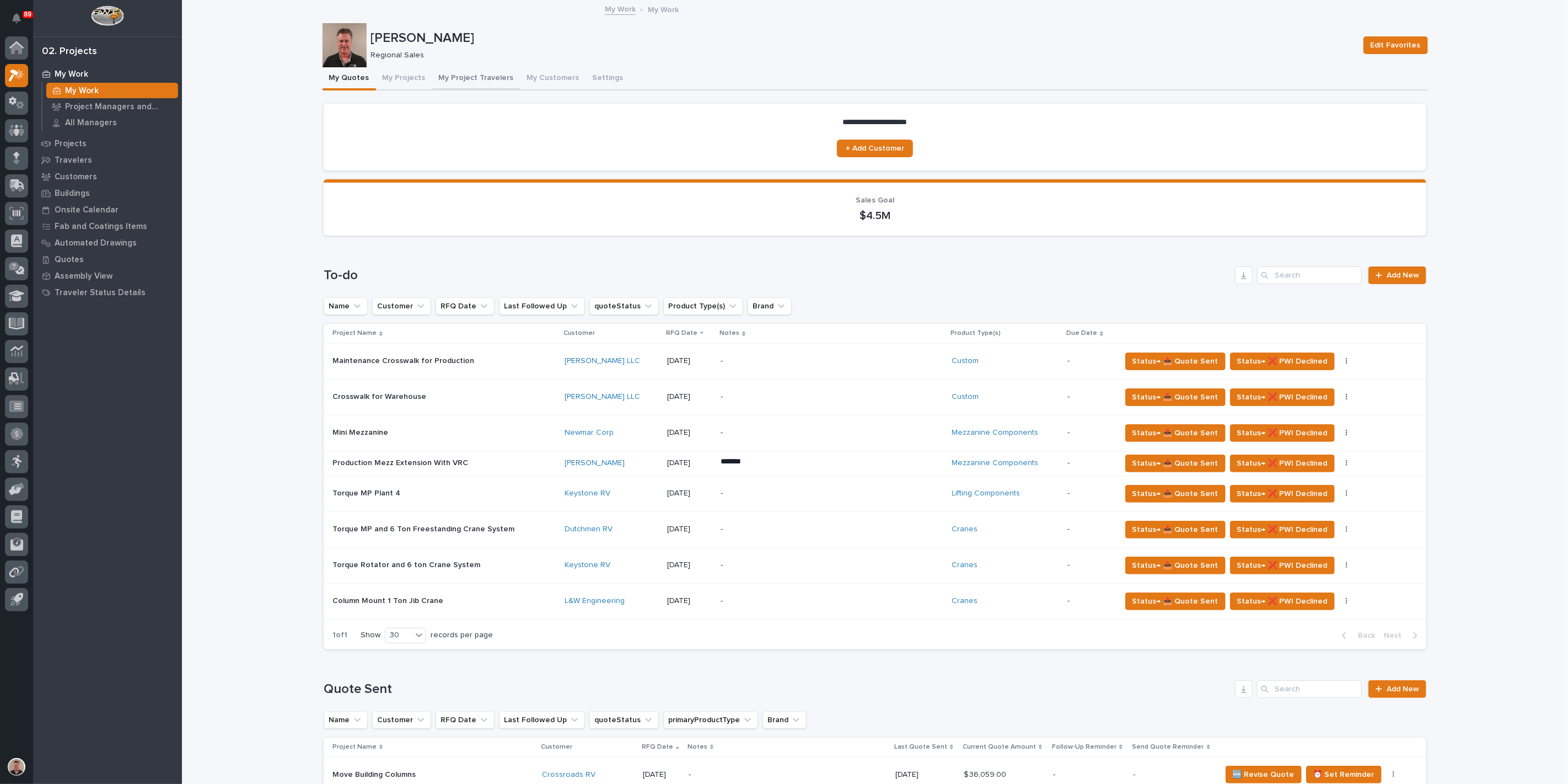
click at [482, 86] on button "My Project Travelers" at bounding box center [476, 79] width 89 height 23
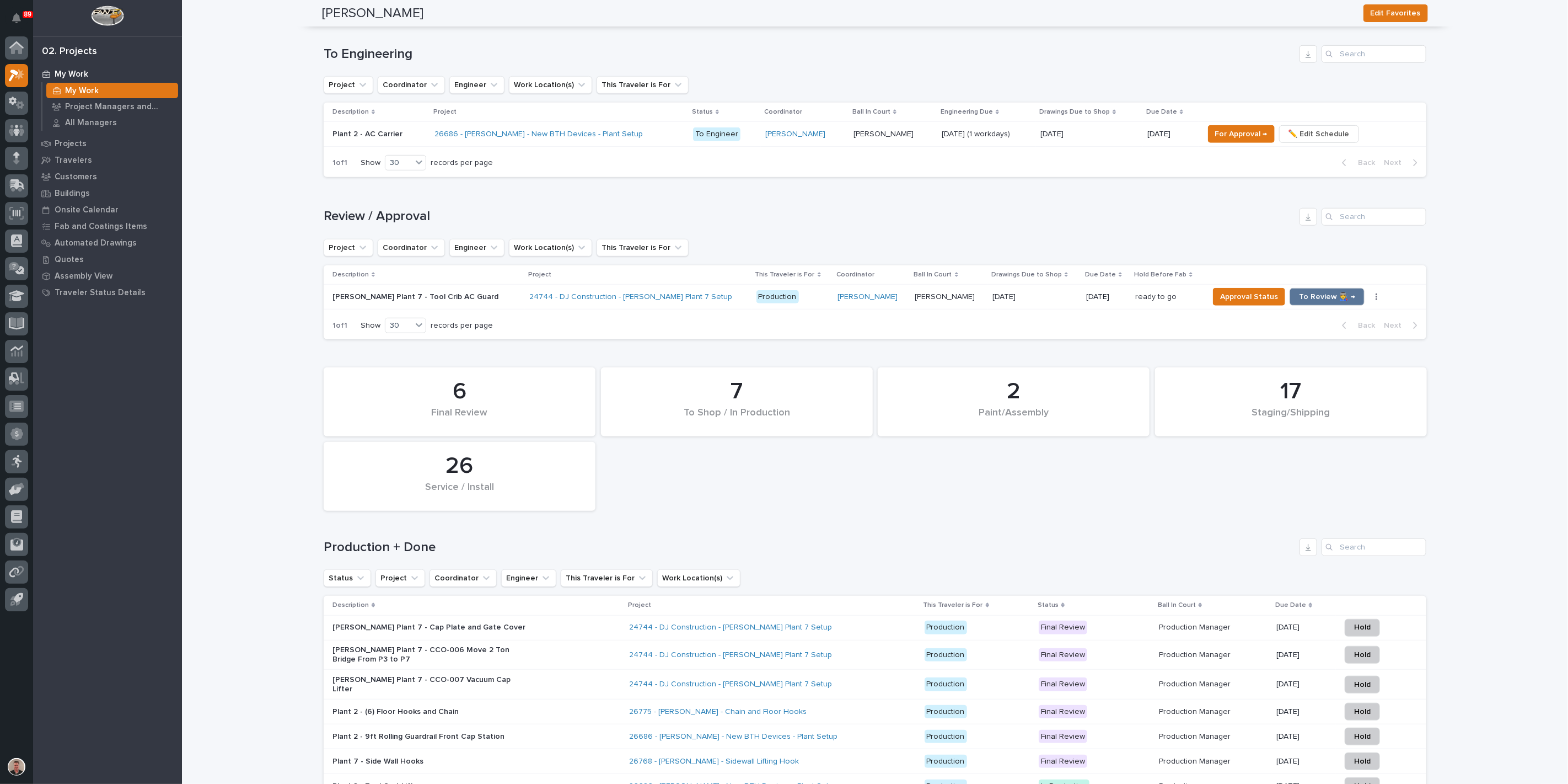
scroll to position [552, 0]
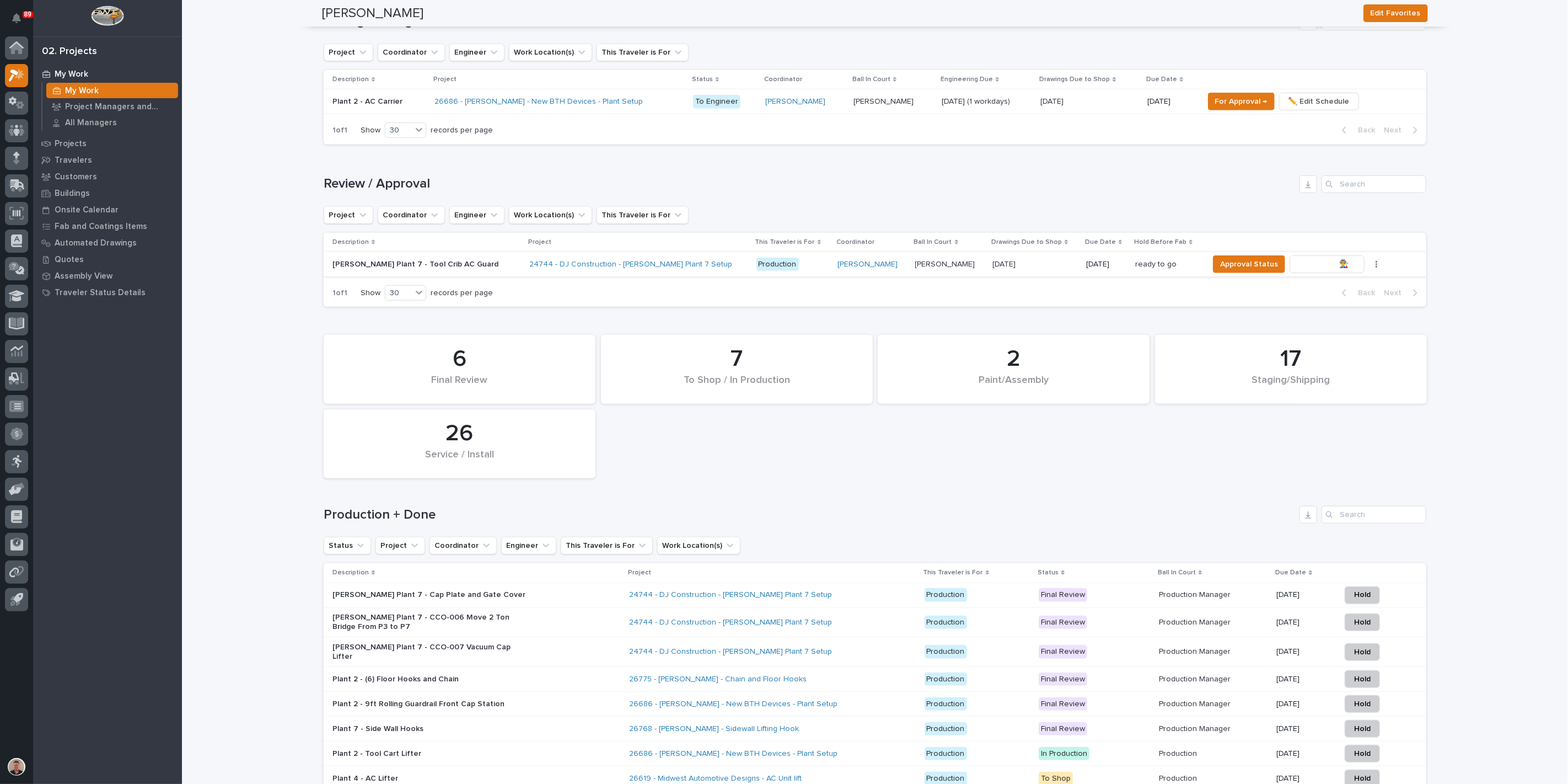
click at [1308, 271] on span "To Review 👨‍🏭 →" at bounding box center [1327, 264] width 57 height 13
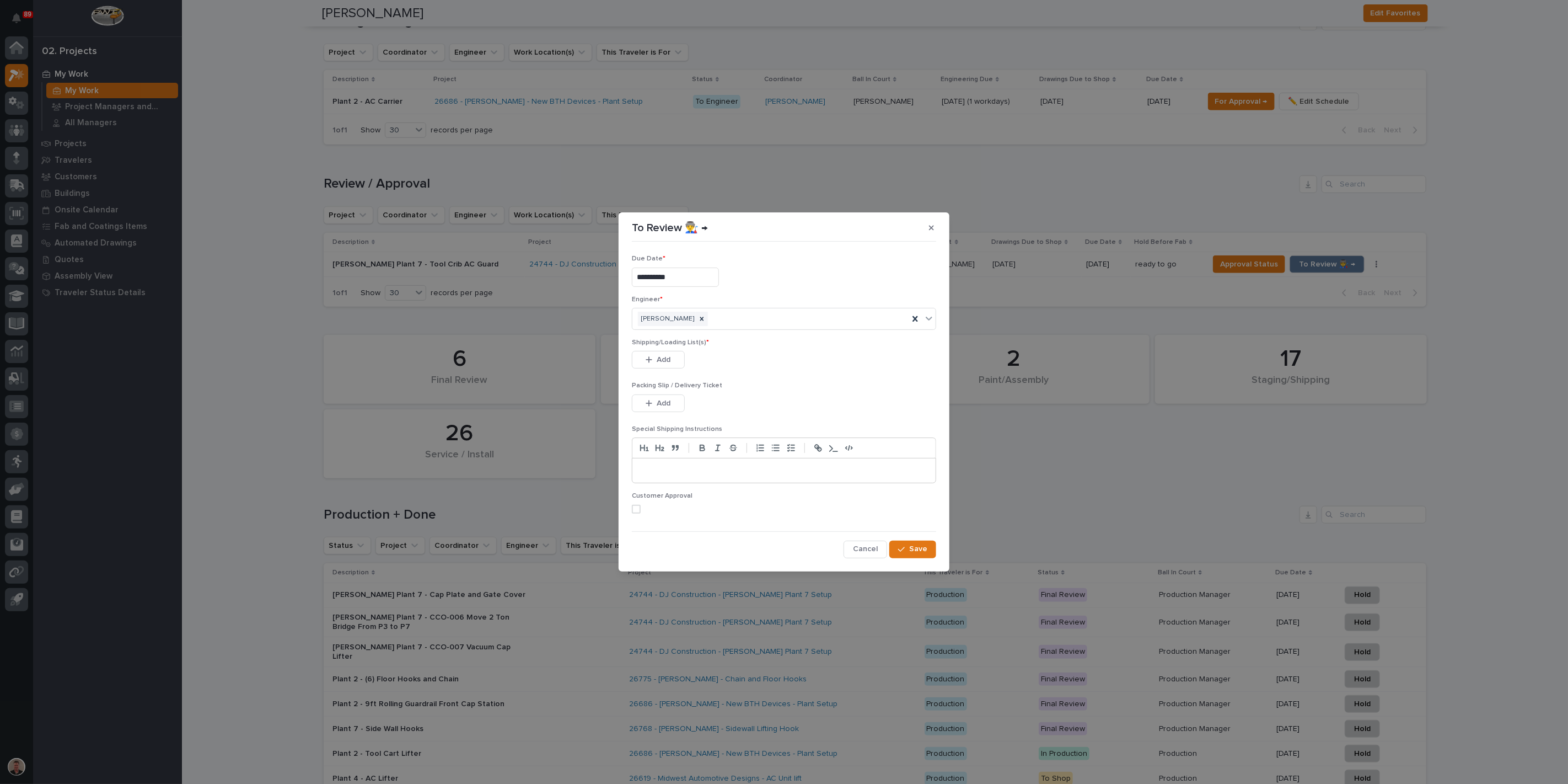
click at [671, 365] on span "Add" at bounding box center [664, 359] width 14 height 10
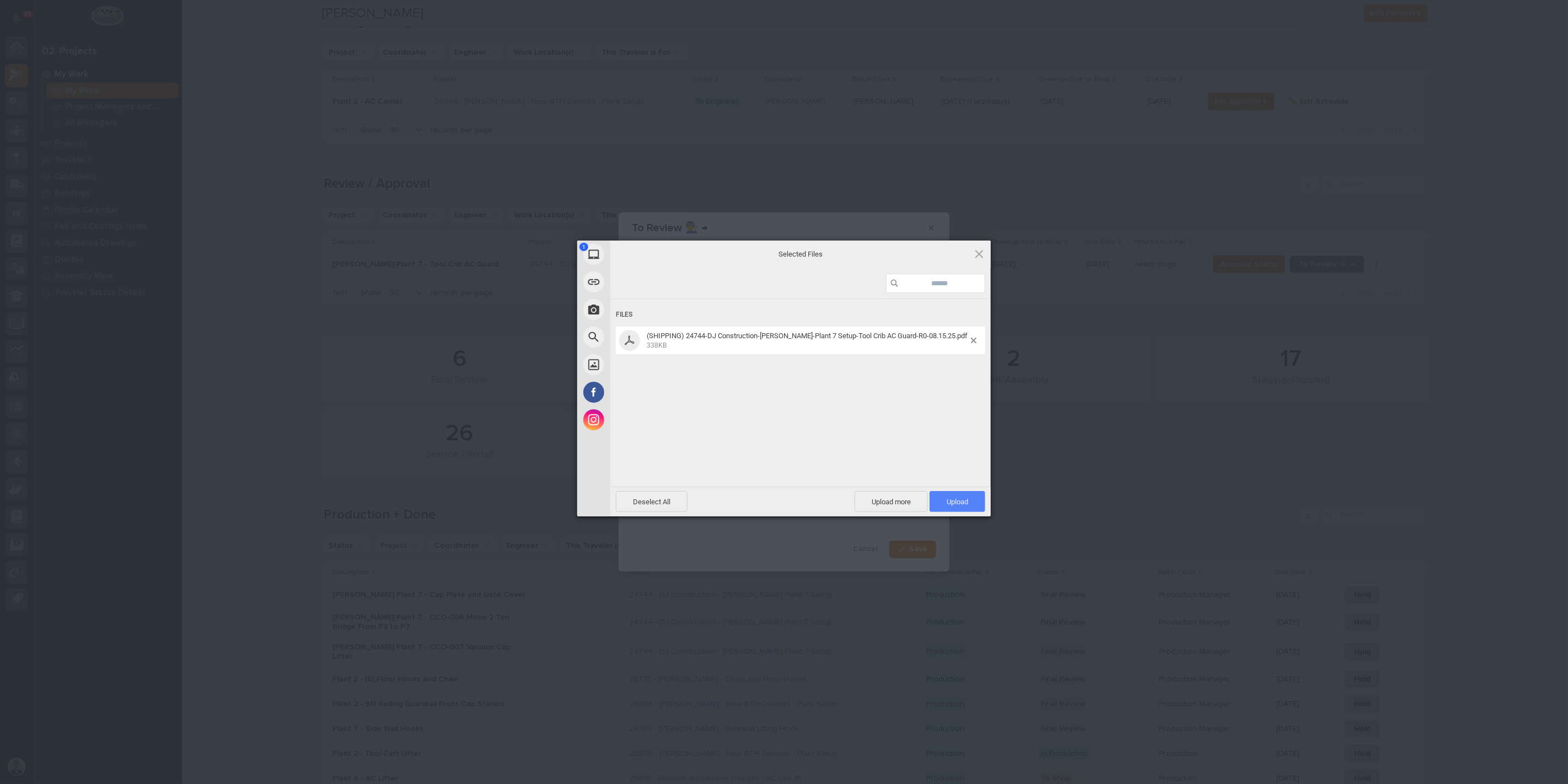
click at [943, 493] on span "Upload 1" at bounding box center [957, 501] width 56 height 21
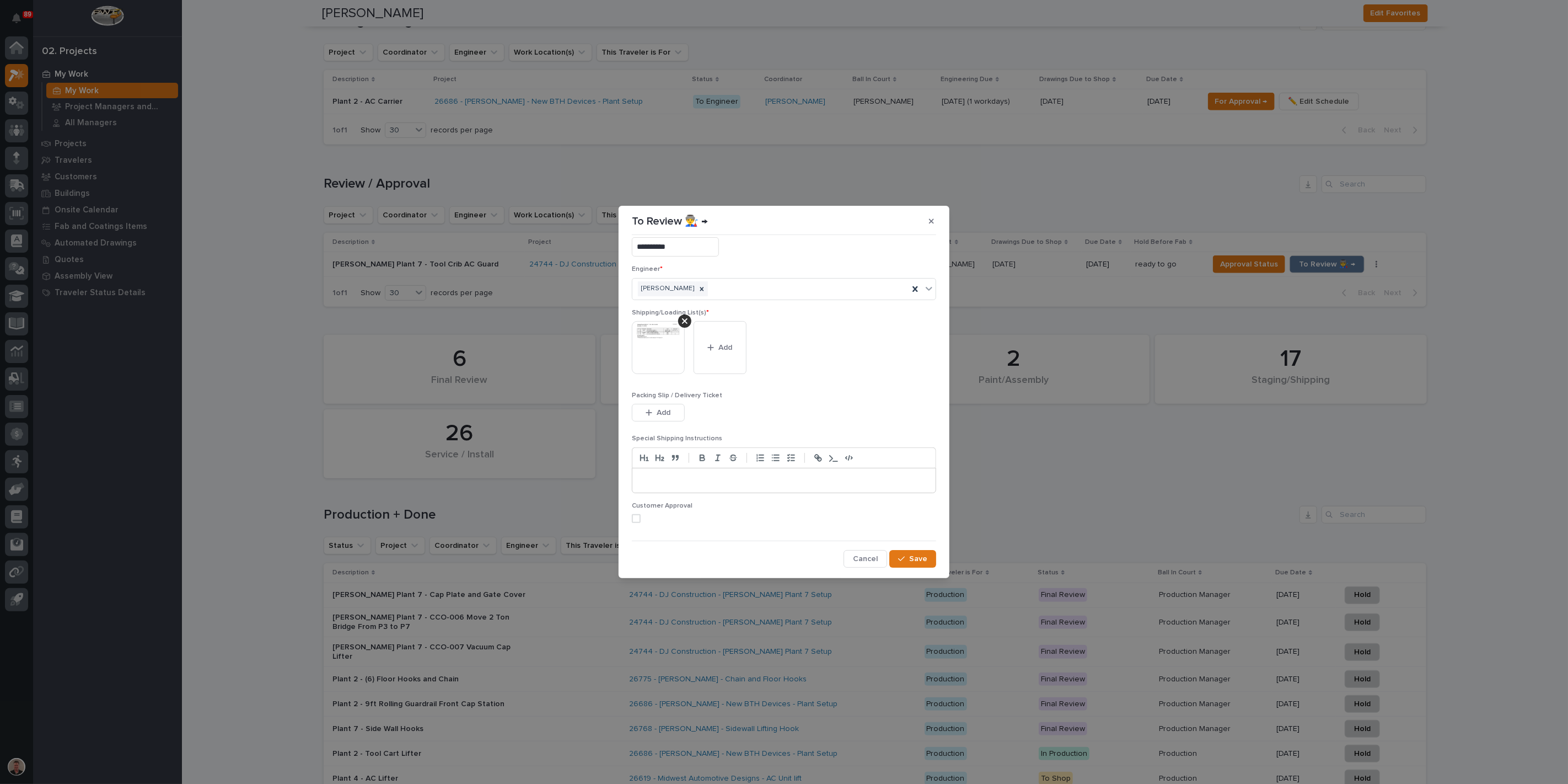
scroll to position [72, 0]
drag, startPoint x: 641, startPoint y: 509, endPoint x: 662, endPoint y: 513, distance: 21.4
click at [640, 514] on span at bounding box center [636, 518] width 9 height 9
click at [898, 559] on icon "button" at bounding box center [900, 558] width 6 height 8
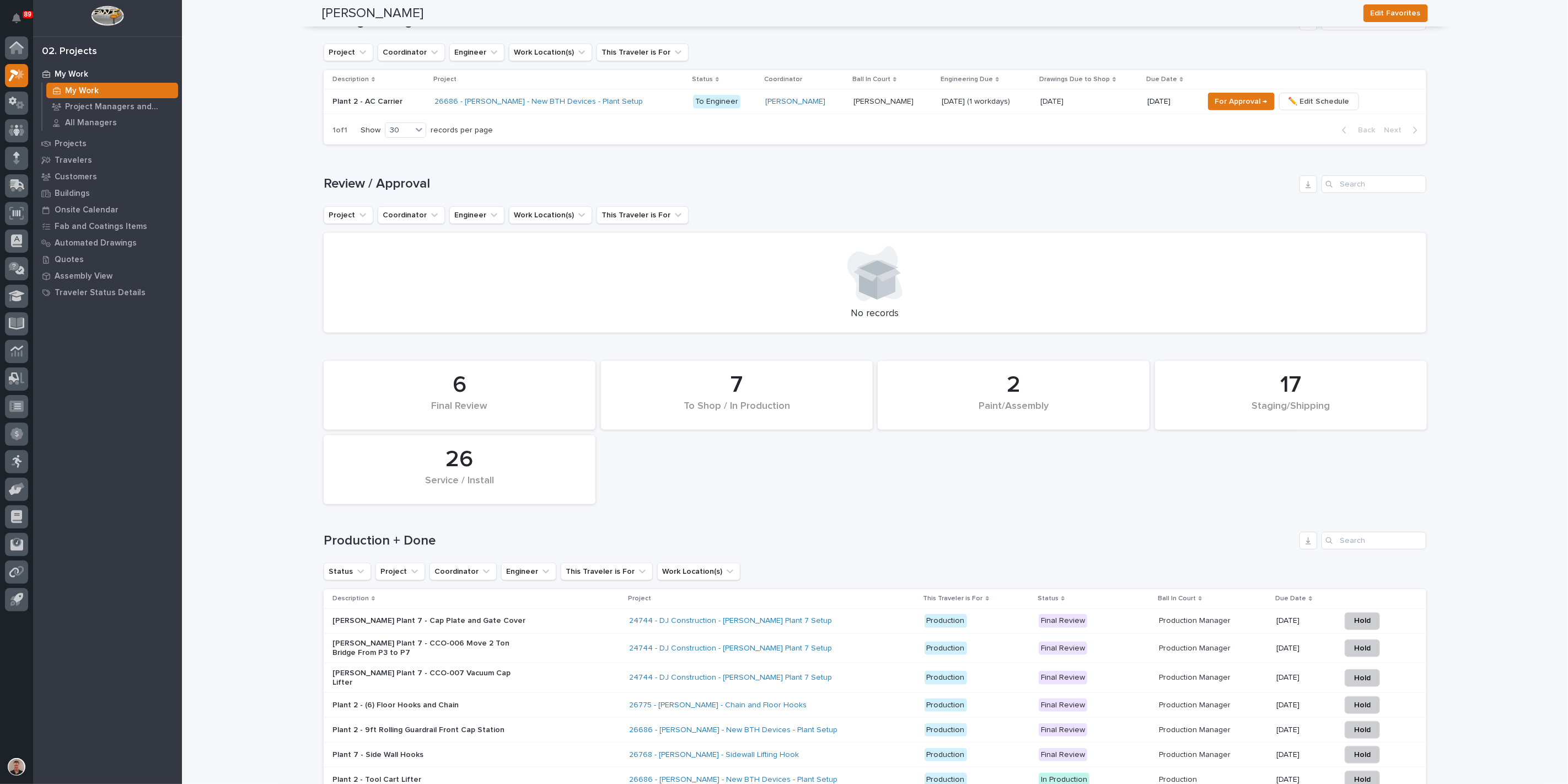
scroll to position [562, 0]
